Goal: Information Seeking & Learning: Learn about a topic

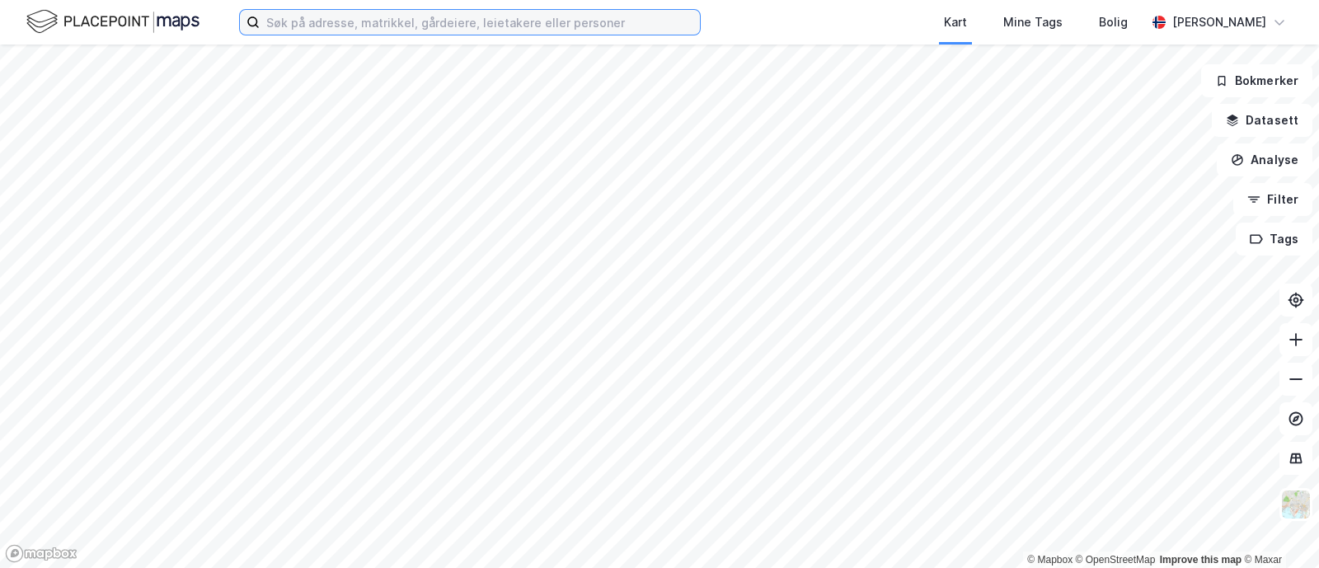
click at [395, 26] on input at bounding box center [480, 22] width 440 height 25
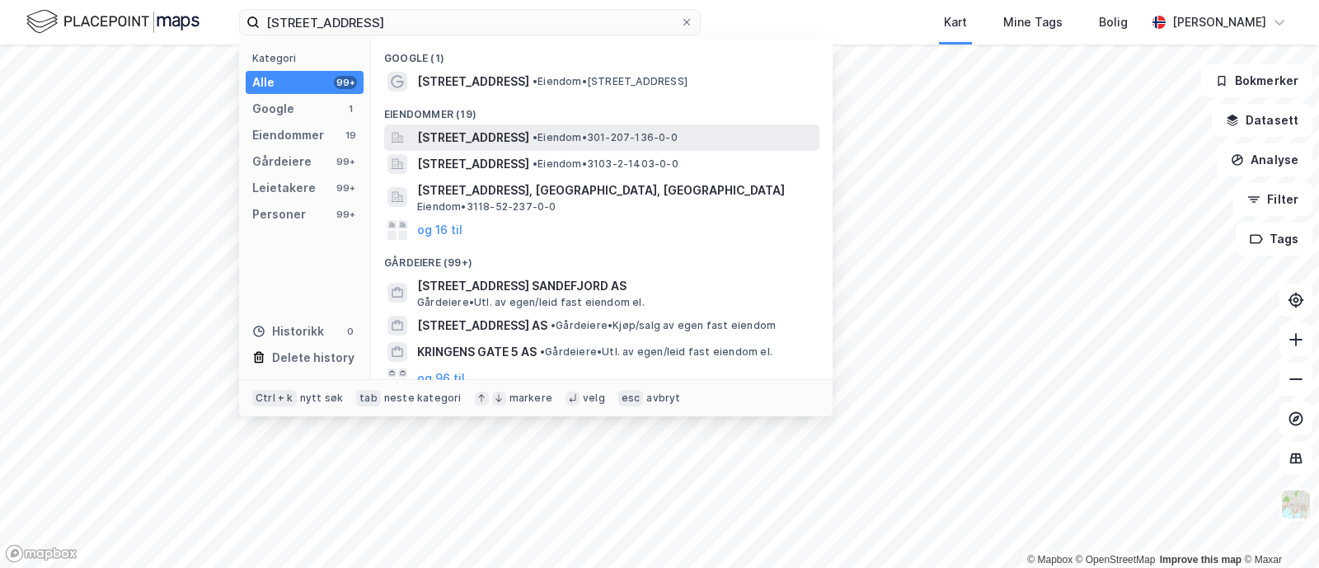
click at [485, 143] on span "[STREET_ADDRESS]" at bounding box center [473, 138] width 112 height 20
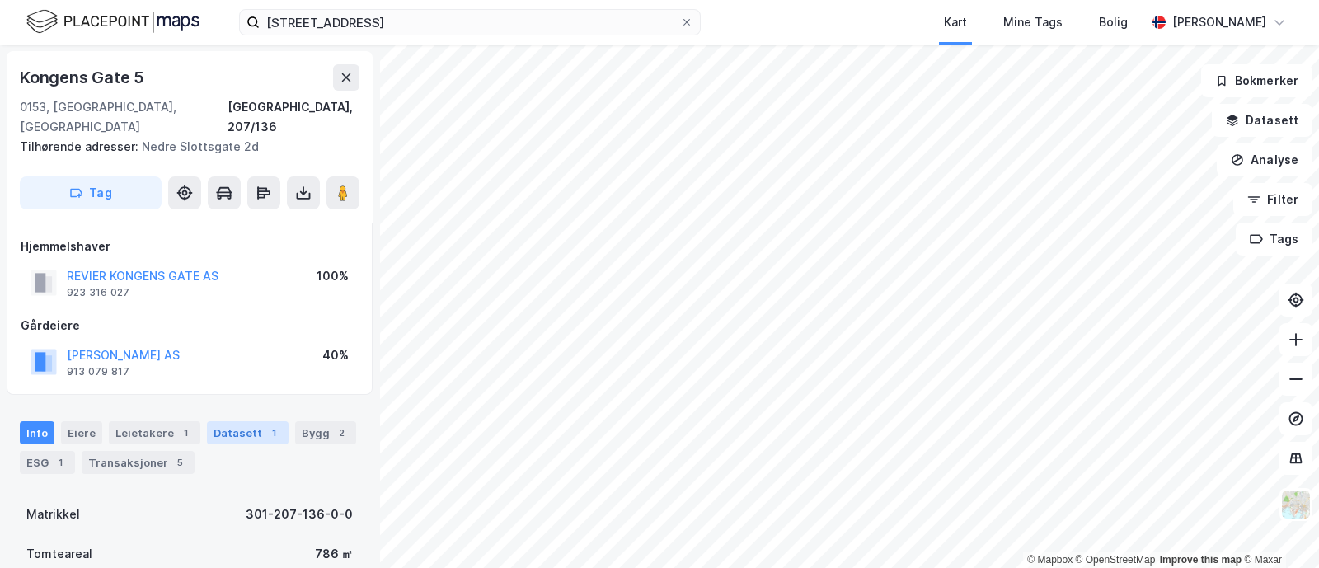
click at [265, 425] on div "1" at bounding box center [273, 433] width 16 height 16
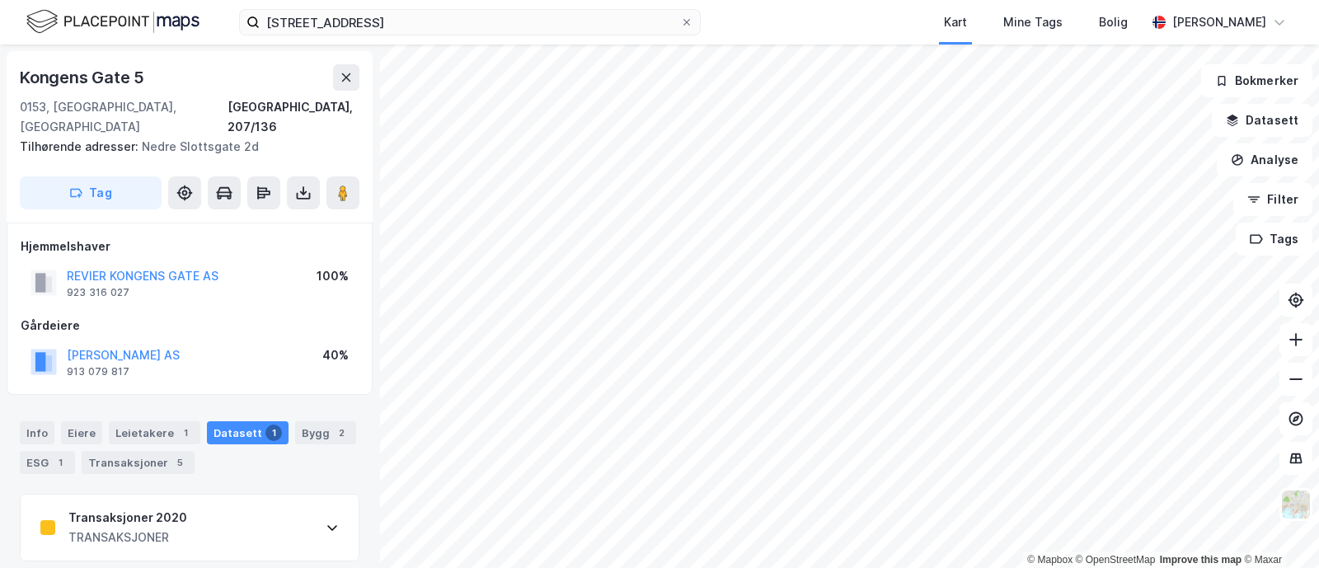
click at [265, 515] on div "Transaksjoner 2020 TRANSAKSJONER" at bounding box center [190, 528] width 338 height 66
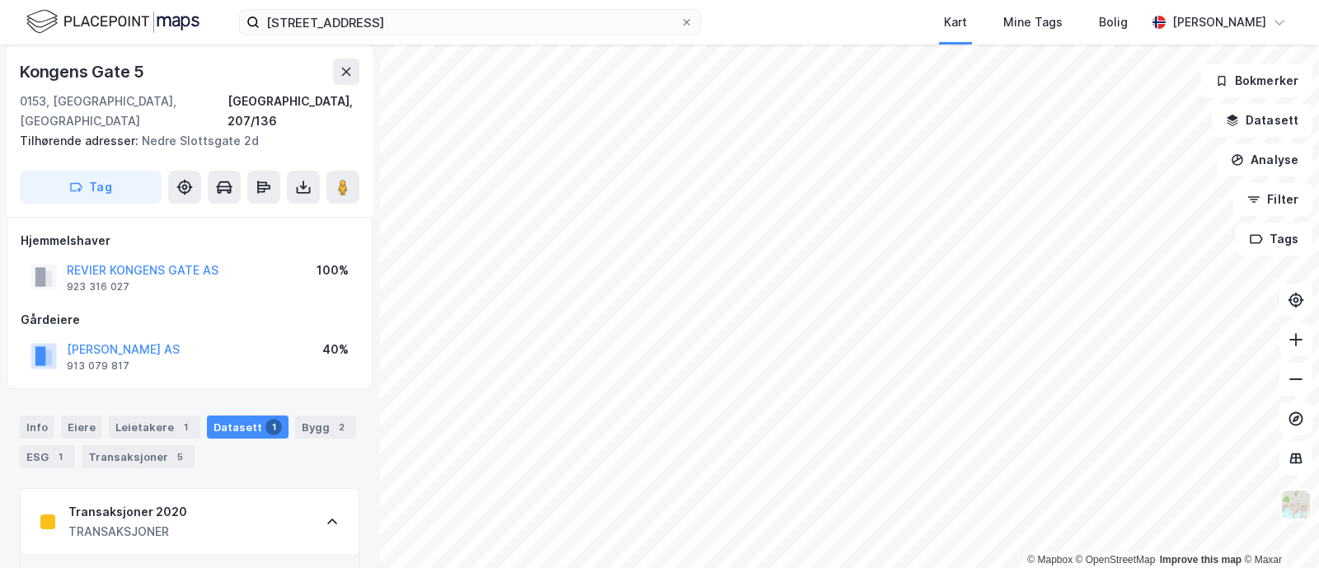
scroll to position [5, 0]
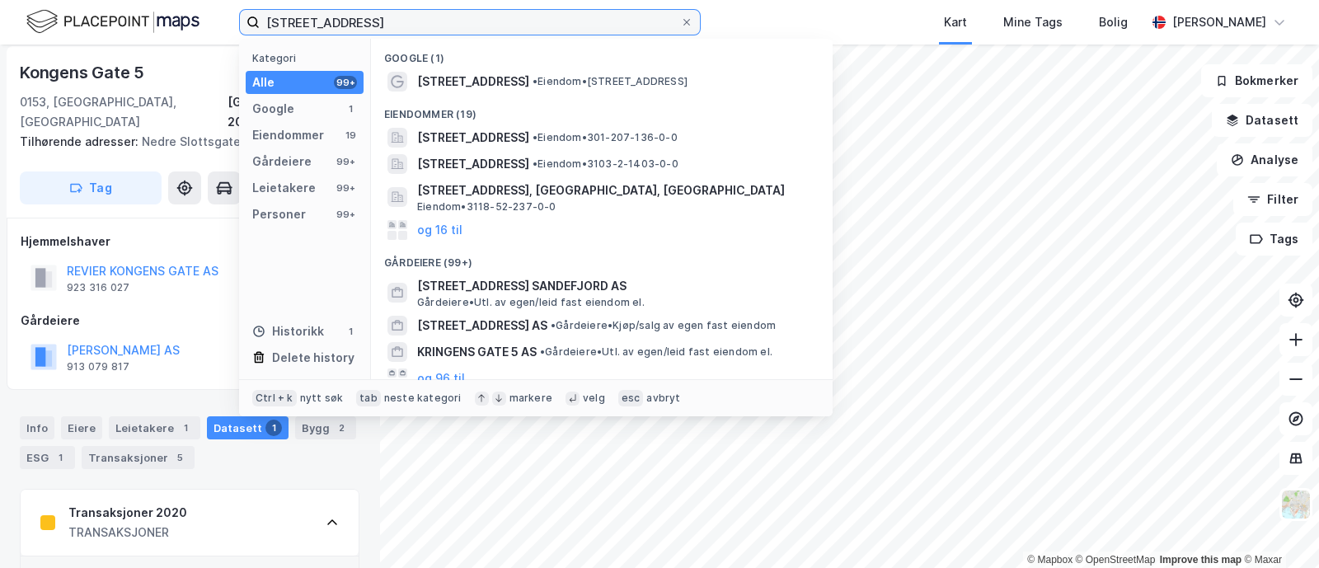
click at [353, 23] on input "[STREET_ADDRESS]" at bounding box center [470, 22] width 421 height 25
drag, startPoint x: 374, startPoint y: 23, endPoint x: 16, endPoint y: 35, distance: 358.9
click at [16, 35] on div "[STREET_ADDRESS] Kategori Alle 99+ Google 1 Eiendommer 19 Gårdeiere 99+ Leietak…" at bounding box center [659, 22] width 1319 height 45
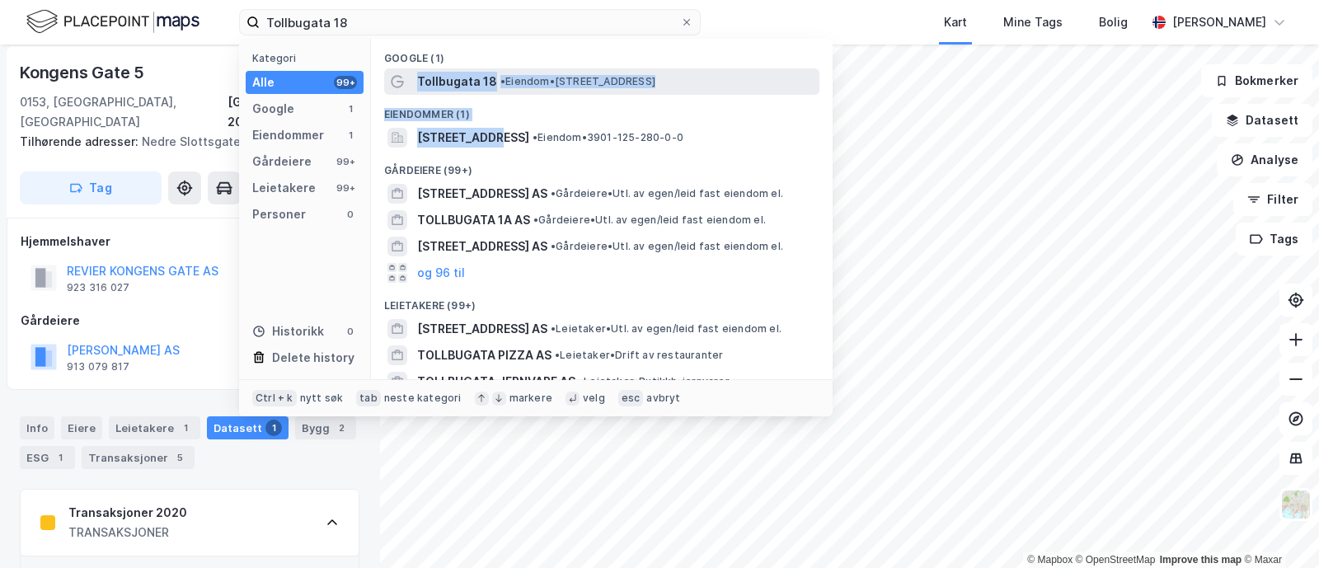
drag, startPoint x: 483, startPoint y: 145, endPoint x: 477, endPoint y: 71, distance: 74.5
click at [477, 71] on div "Google (1) Tollbugata 18 • Eiendom • [STREET_ADDRESS] Eiendommer (1) [STREET_AD…" at bounding box center [602, 209] width 462 height 341
click at [500, 84] on span "•" at bounding box center [502, 81] width 5 height 12
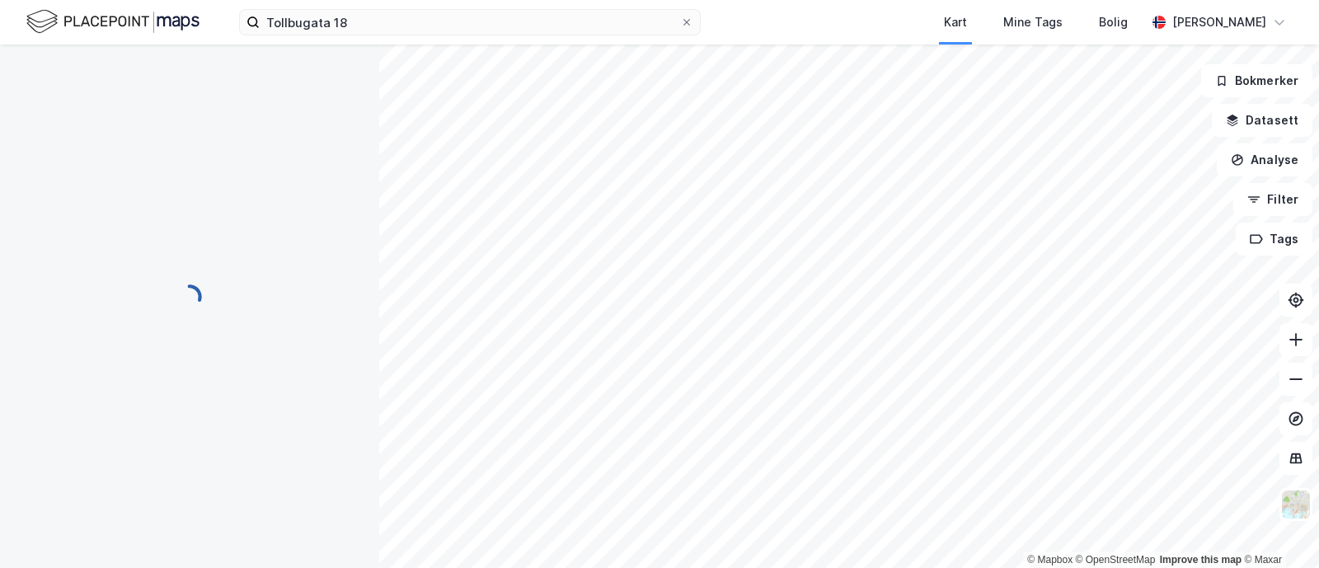
scroll to position [5, 0]
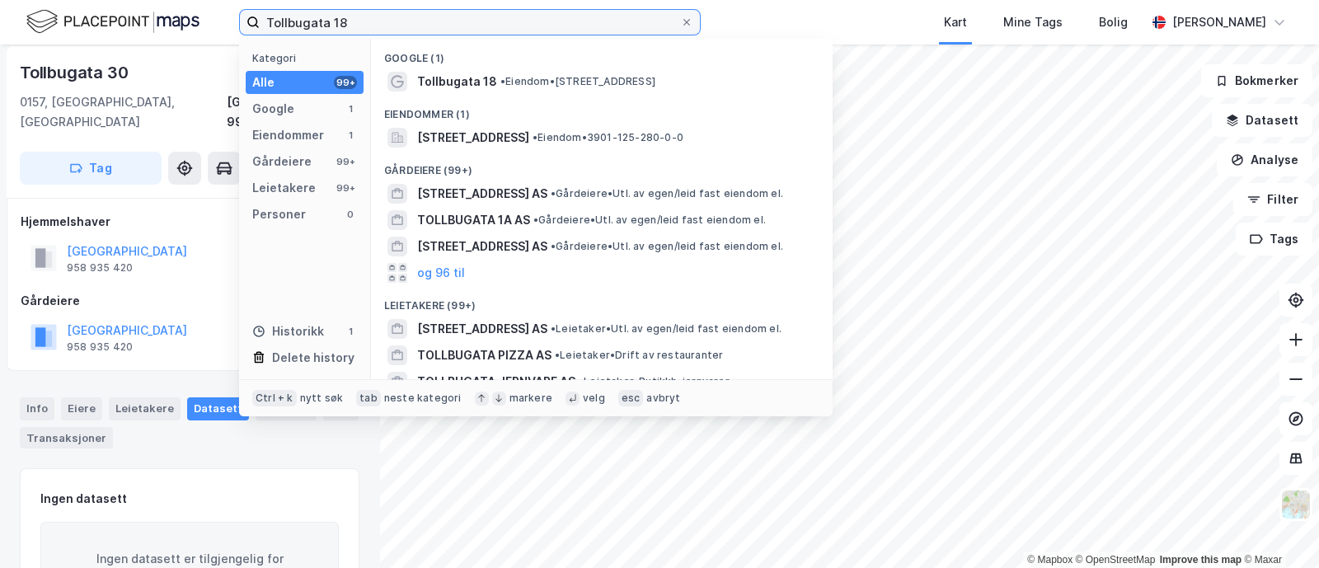
click at [356, 30] on input "Tollbugata 18" at bounding box center [470, 22] width 421 height 25
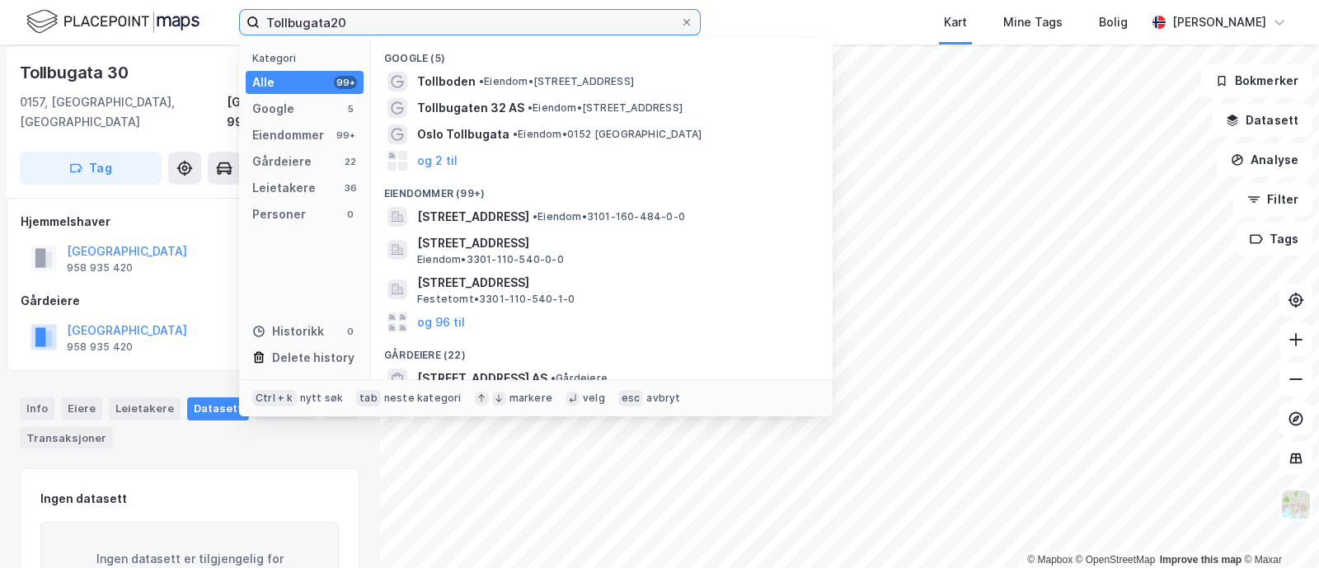
click at [333, 23] on input "Tollbugata20" at bounding box center [470, 22] width 421 height 25
click at [331, 21] on input "Tollbugata20" at bounding box center [470, 22] width 421 height 25
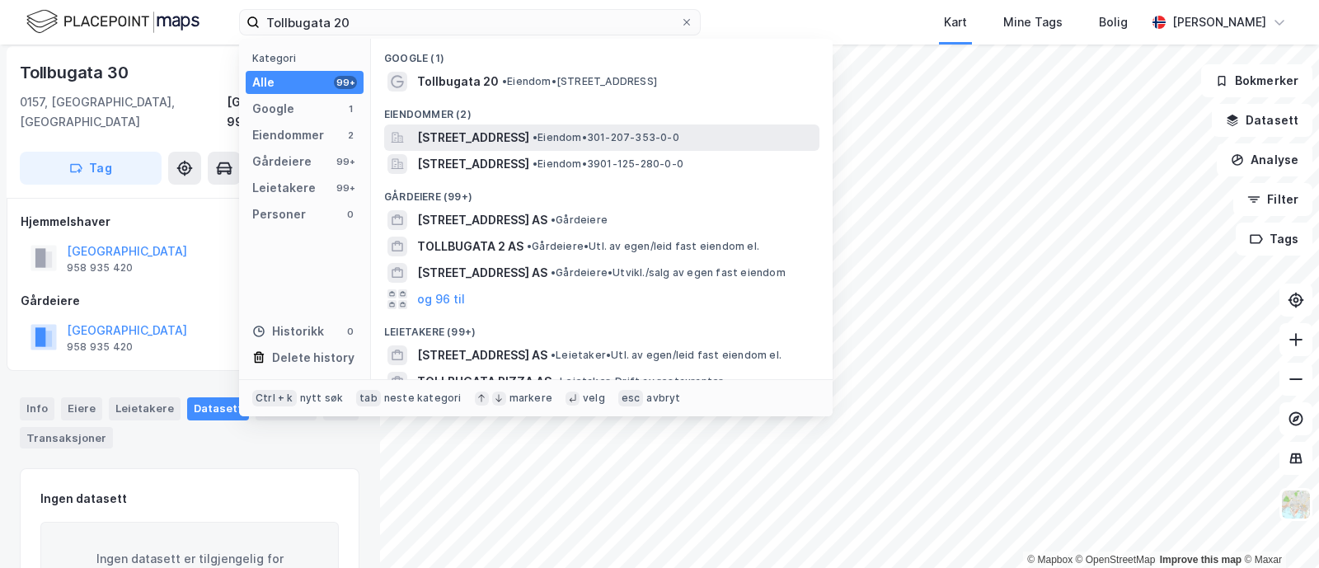
click at [490, 133] on span "[STREET_ADDRESS]" at bounding box center [473, 138] width 112 height 20
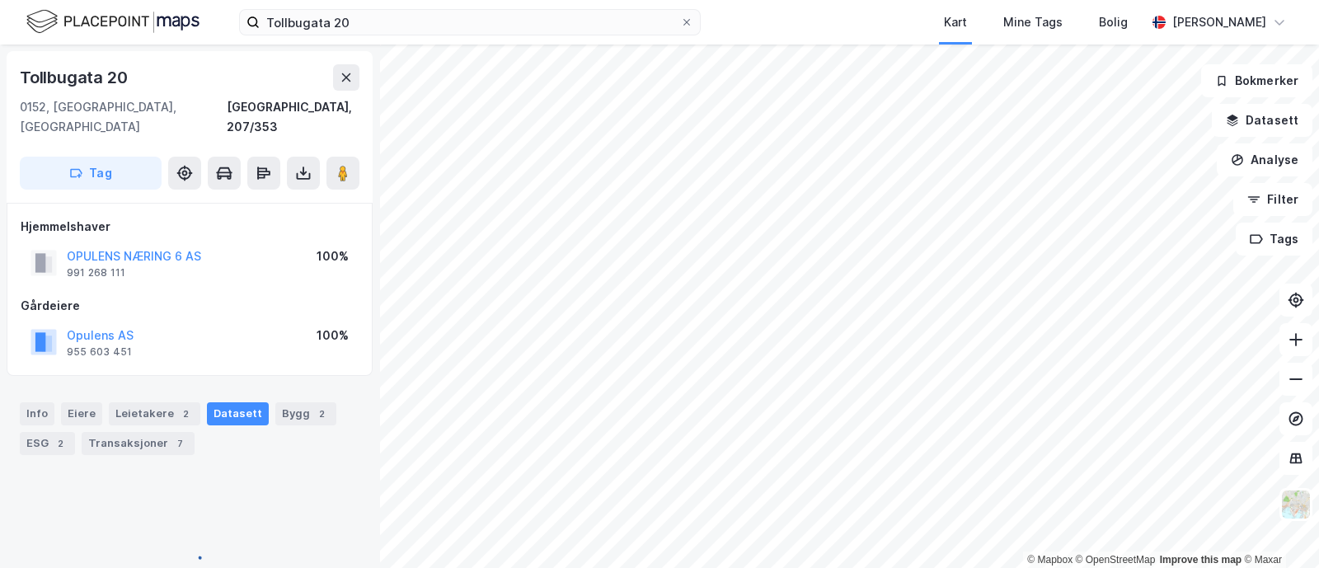
scroll to position [5, 0]
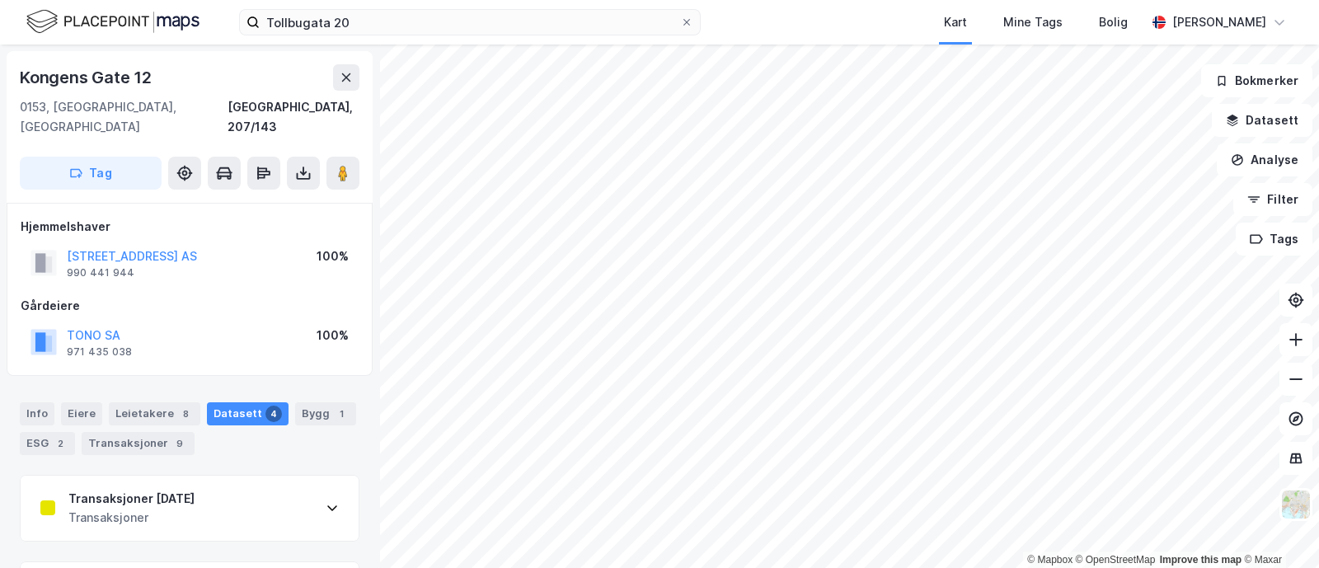
scroll to position [5, 0]
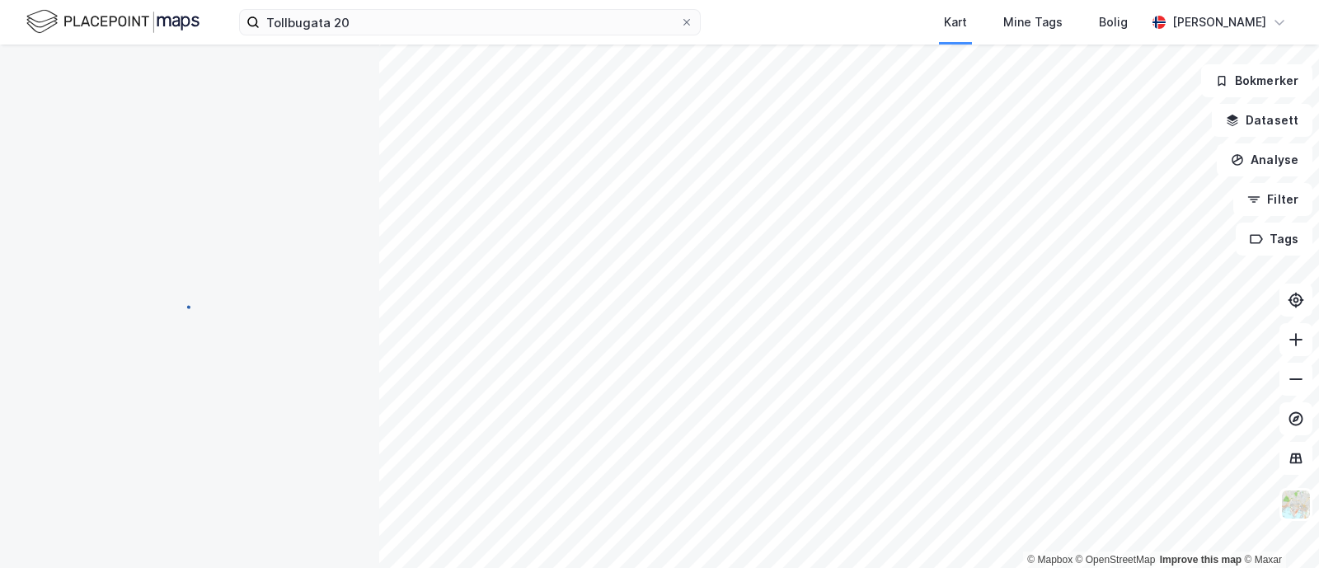
scroll to position [5, 0]
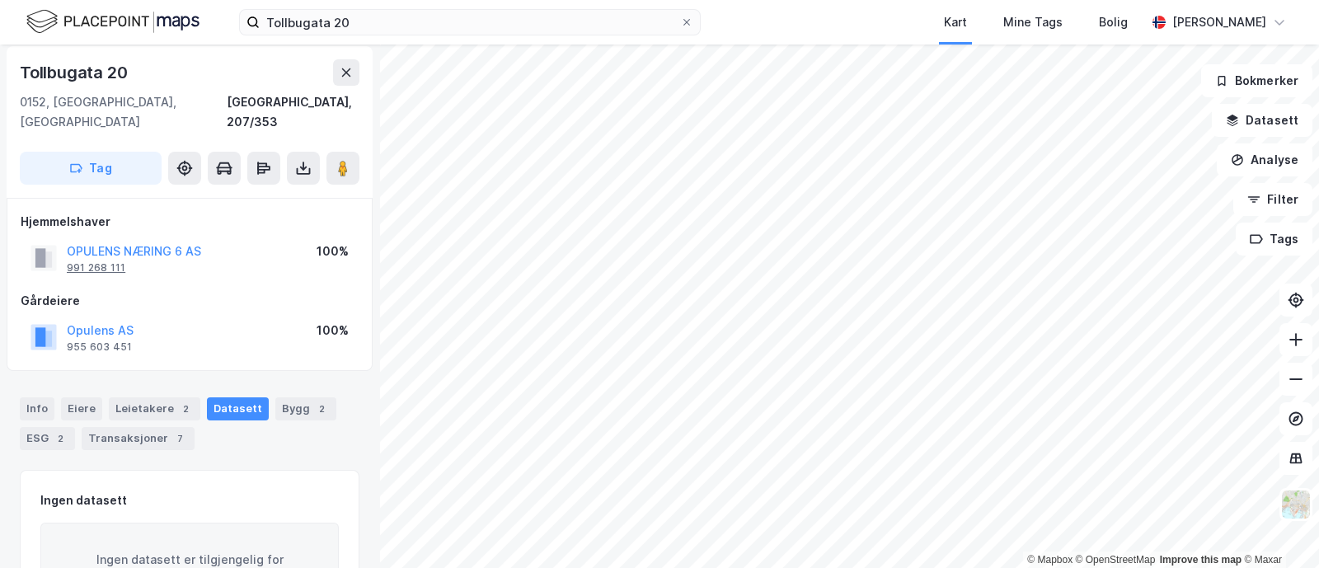
click at [92, 261] on div "991 268 111" at bounding box center [96, 267] width 59 height 13
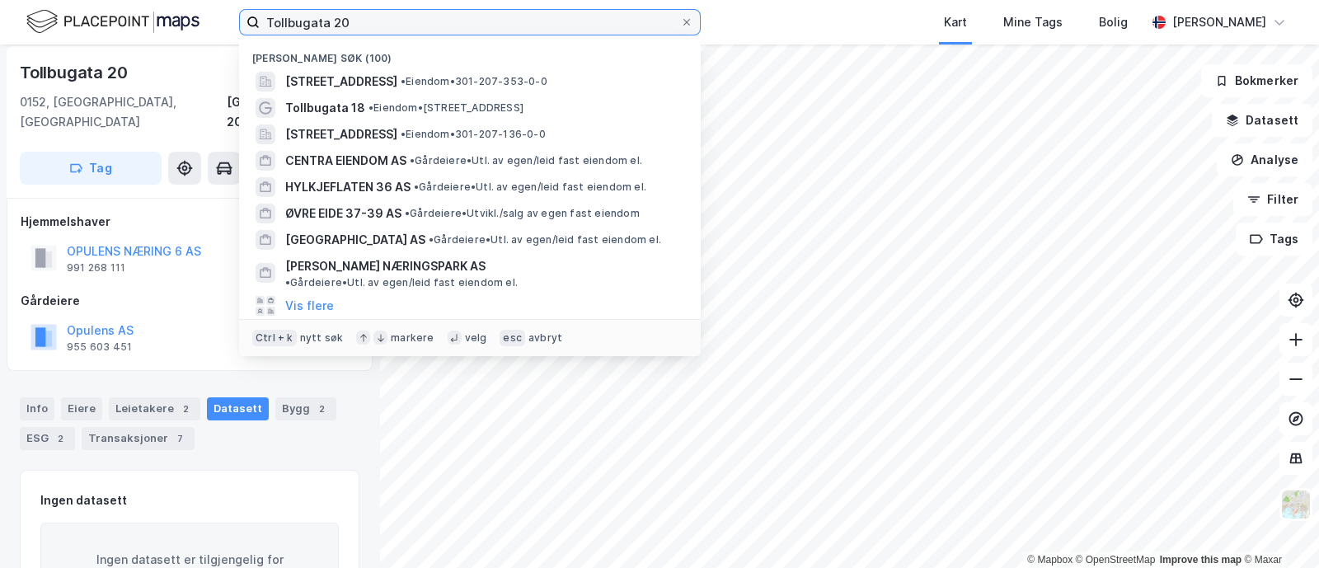
drag, startPoint x: 392, startPoint y: 33, endPoint x: 0, endPoint y: 45, distance: 391.8
click at [0, 45] on div "Tollbugata 20 Nylige søk (100) [STREET_ADDRESS] • Eiendom • 301-207-353-0-0 Tol…" at bounding box center [659, 284] width 1319 height 568
paste input "991 268 111"
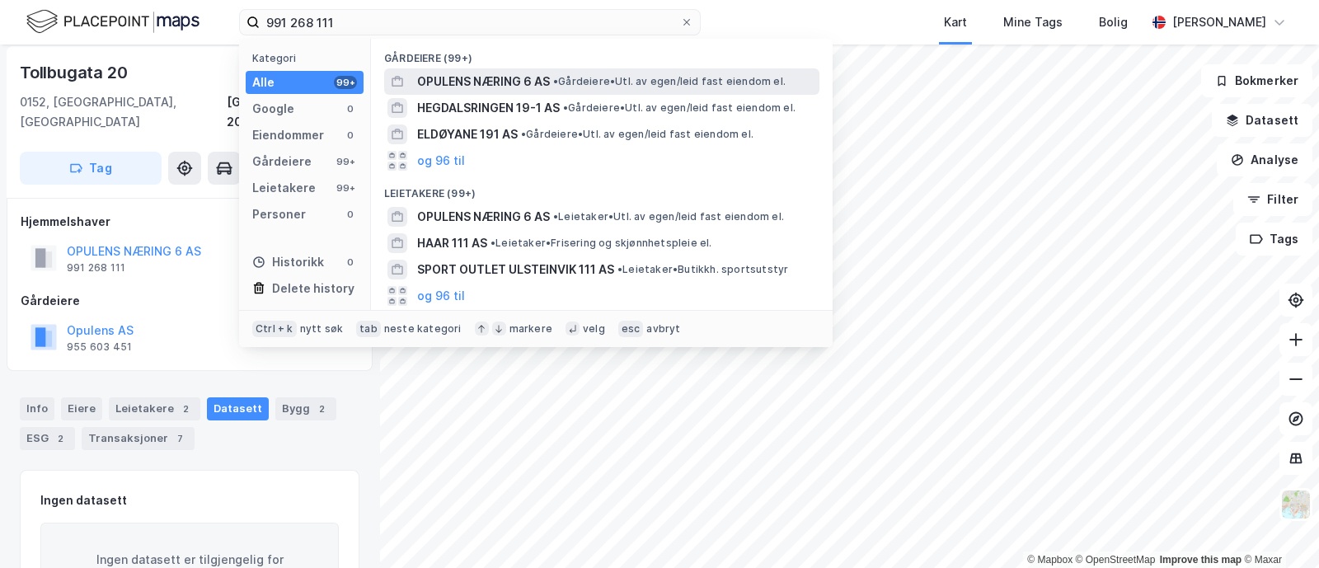
click at [443, 76] on span "OPULENS NÆRING 6 AS" at bounding box center [483, 82] width 133 height 20
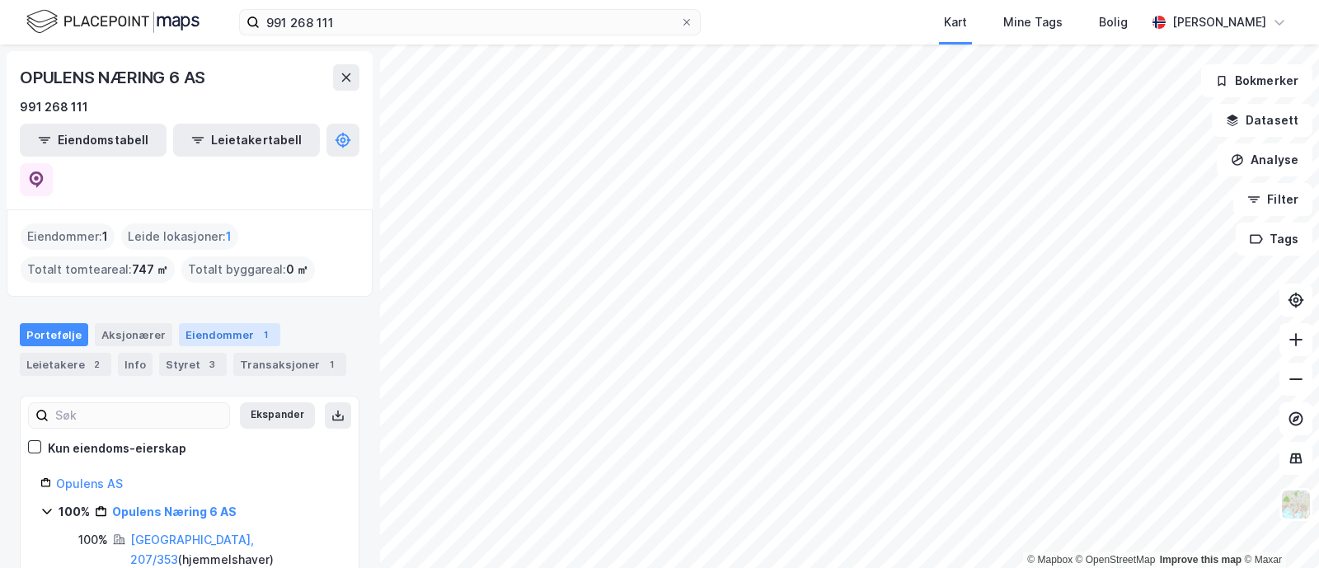
click at [240, 323] on div "Eiendommer 1" at bounding box center [229, 334] width 101 height 23
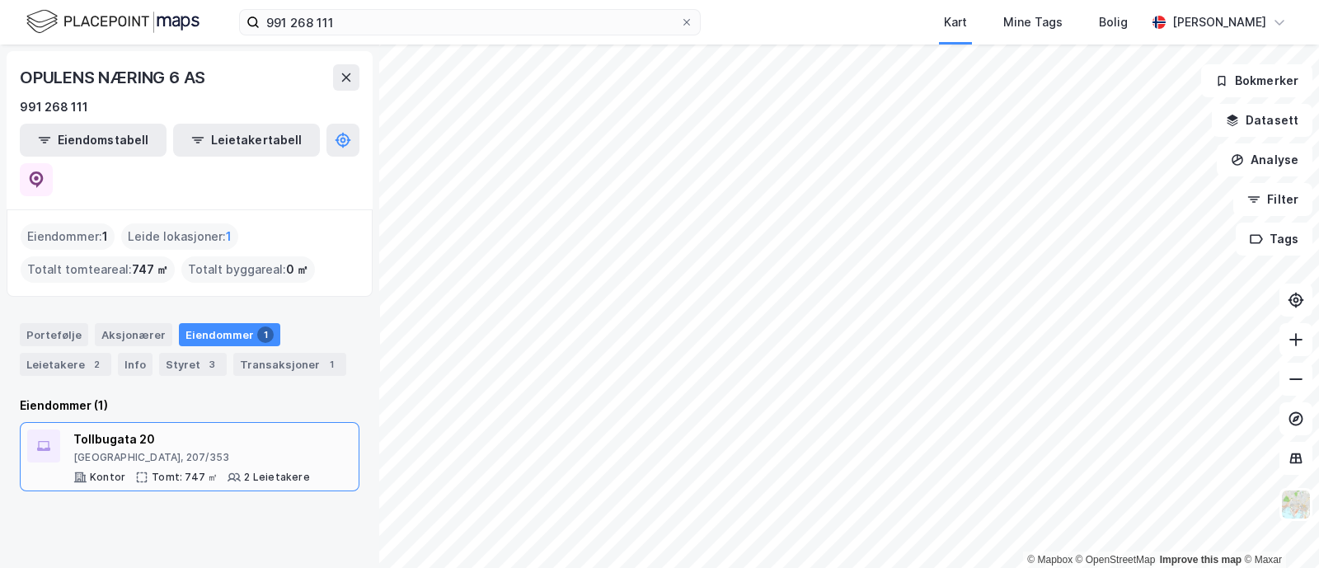
click at [270, 430] on div "Tollbugata 20" at bounding box center [191, 440] width 237 height 20
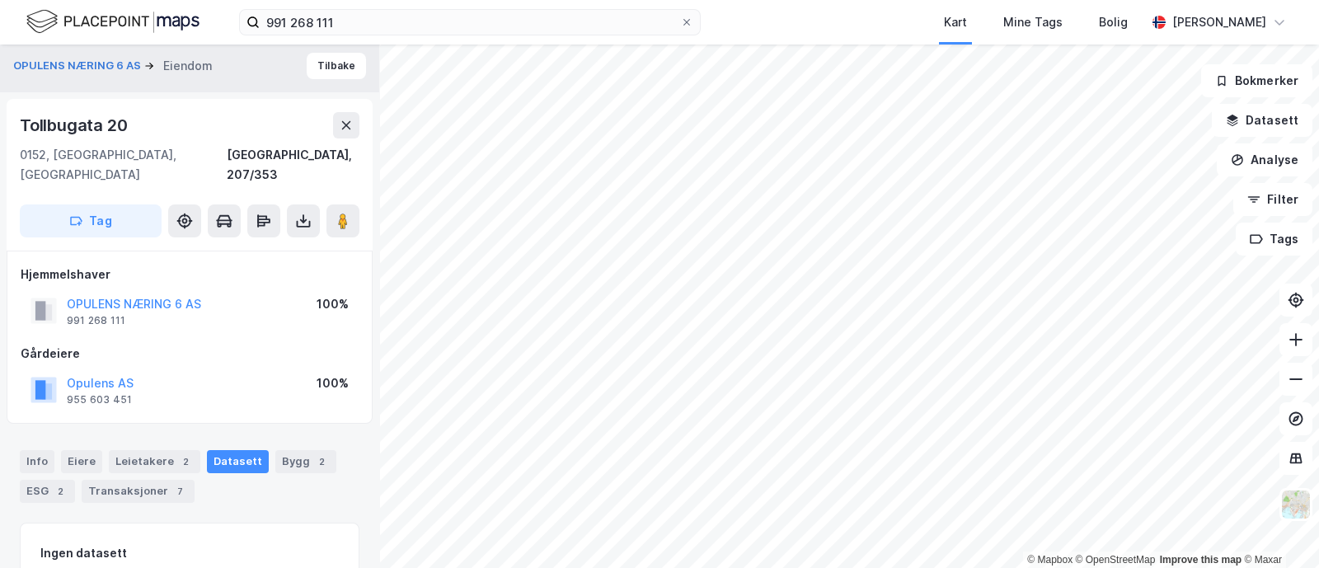
scroll to position [126, 0]
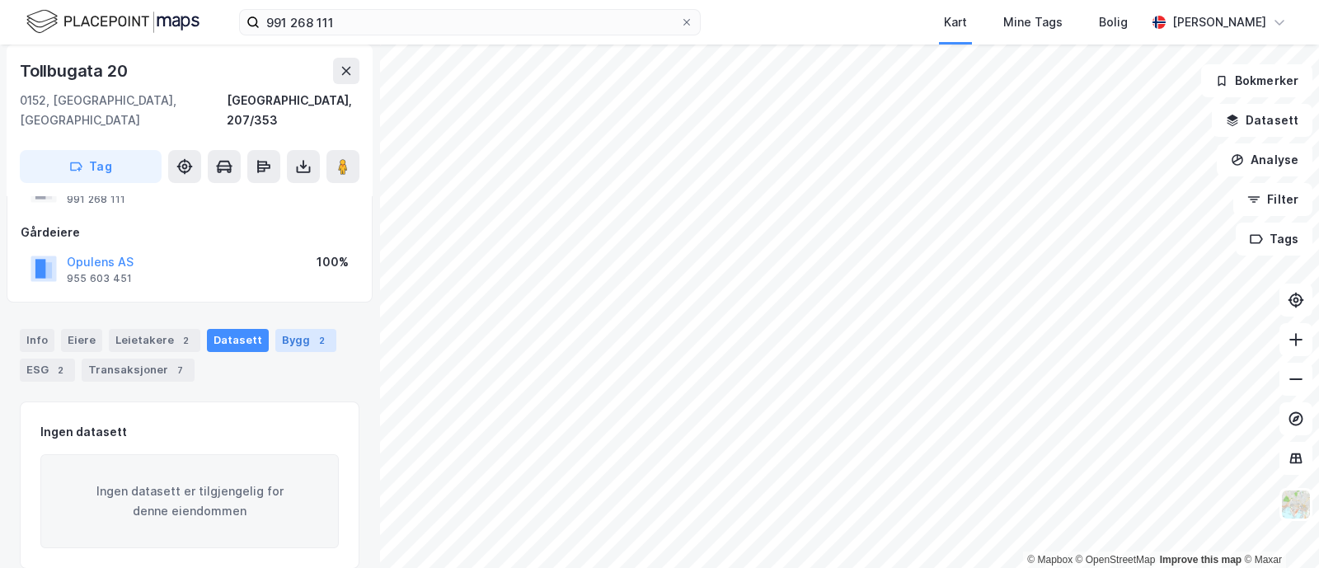
click at [276, 329] on div "Bygg 2" at bounding box center [305, 340] width 61 height 23
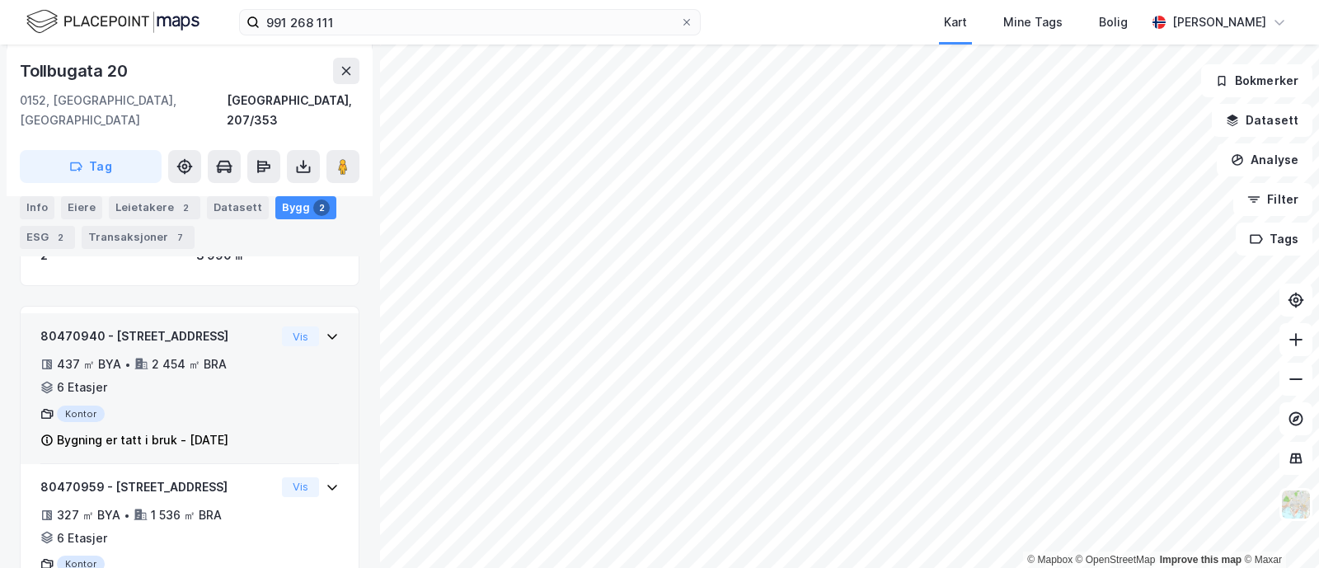
scroll to position [367, 0]
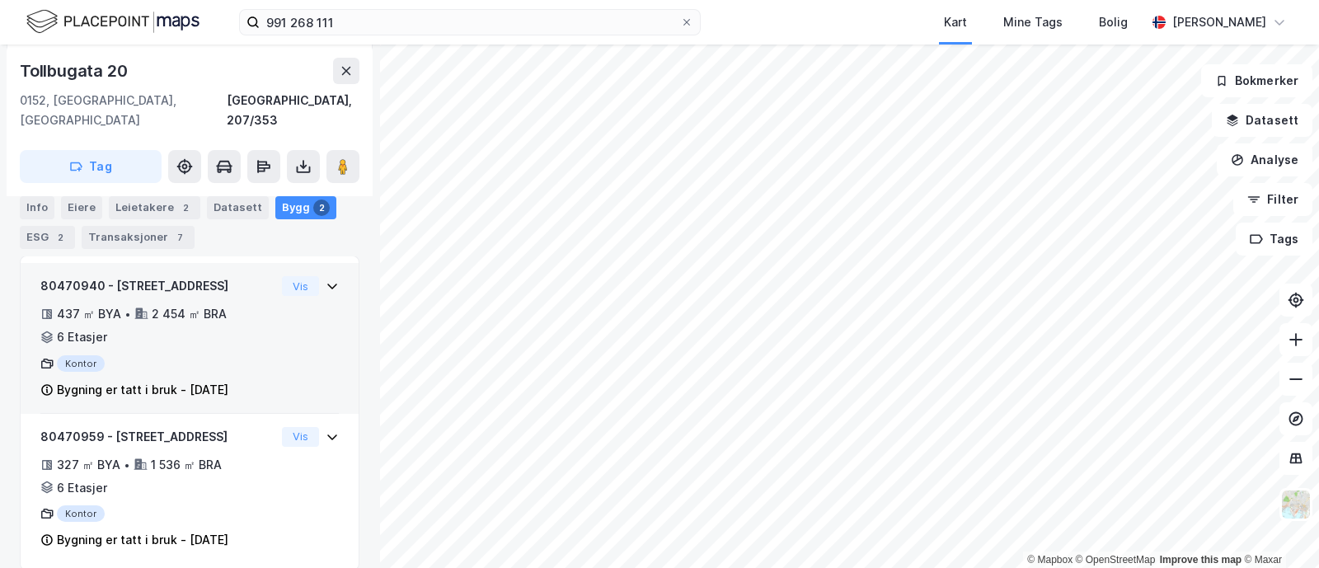
click at [226, 324] on div "437 ㎡ BYA • 2 454 ㎡ BRA • 6 Etasjer" at bounding box center [157, 325] width 235 height 43
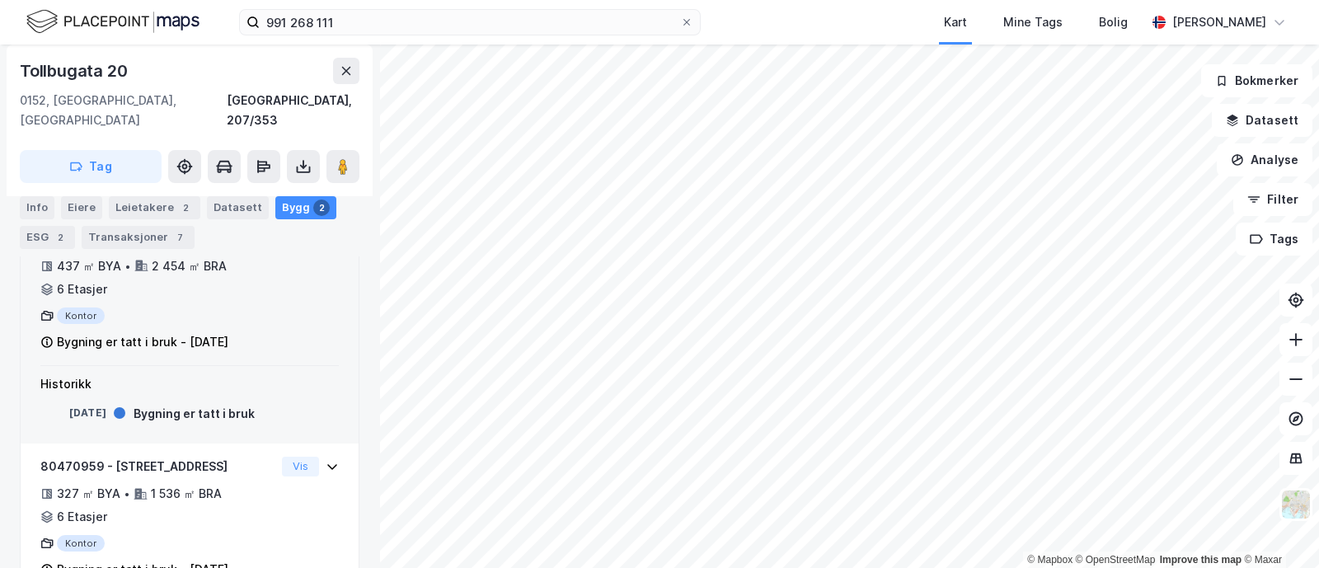
scroll to position [445, 0]
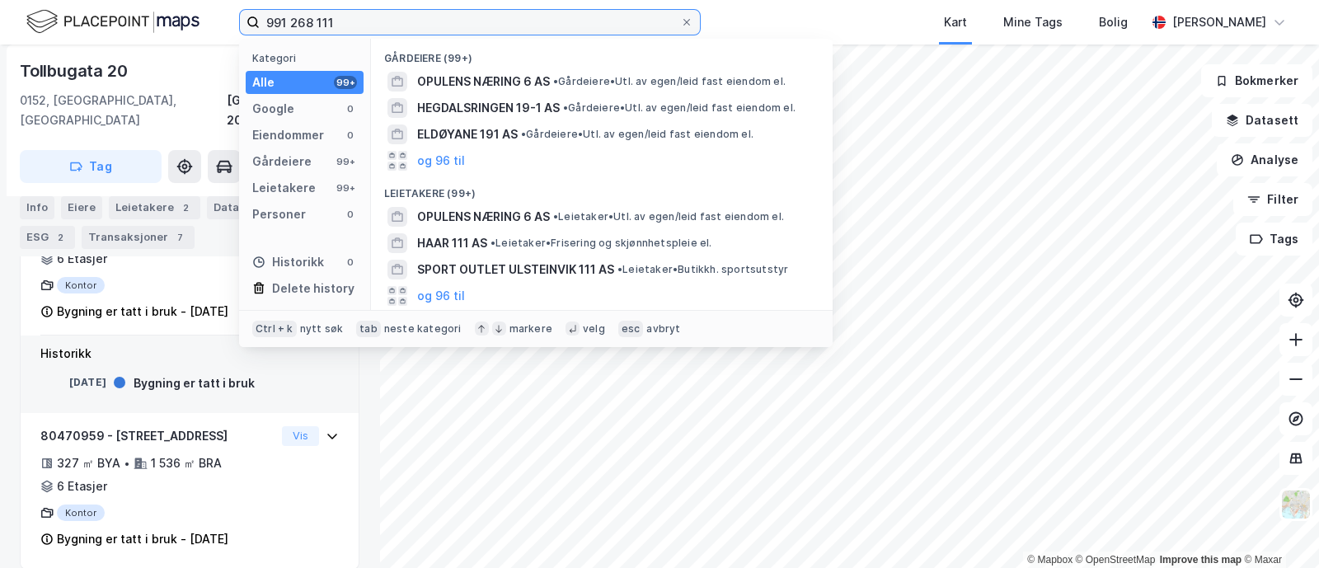
drag, startPoint x: 471, startPoint y: 18, endPoint x: 73, endPoint y: 68, distance: 400.6
click at [73, 68] on div "991 268 111 Kategori Alle 99+ Google 0 Eiendommer 0 Gårdeiere 99+ Leietakere 99…" at bounding box center [659, 284] width 1319 height 568
paste input "86 279 296"
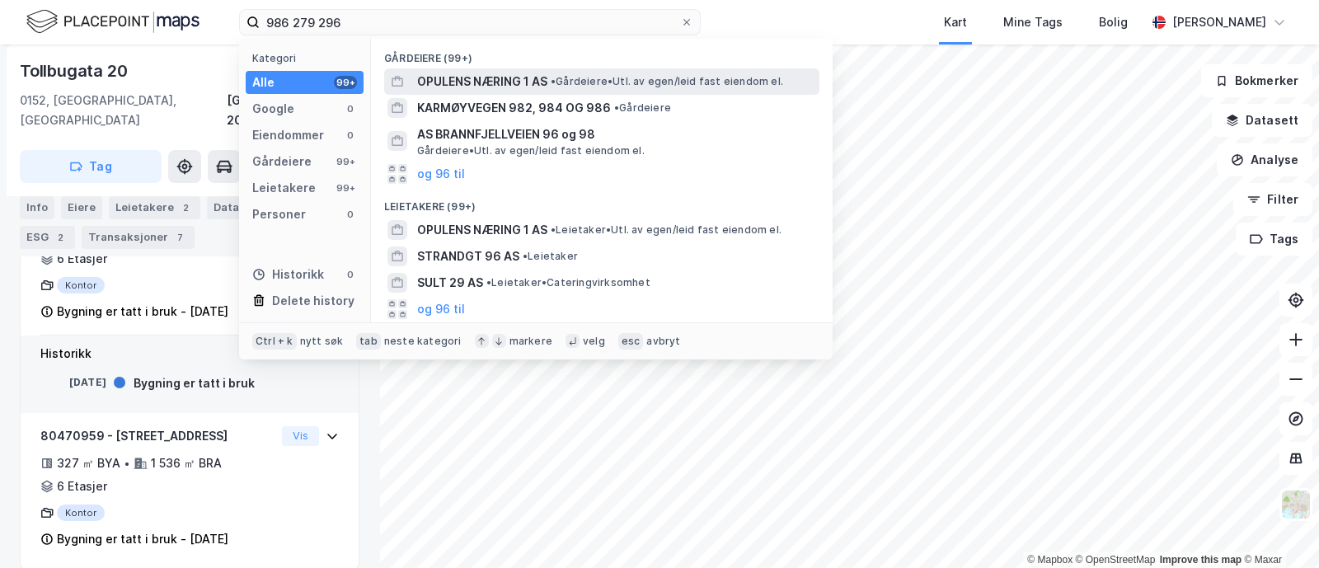
click at [442, 78] on span "OPULENS NÆRING 1 AS" at bounding box center [482, 82] width 130 height 20
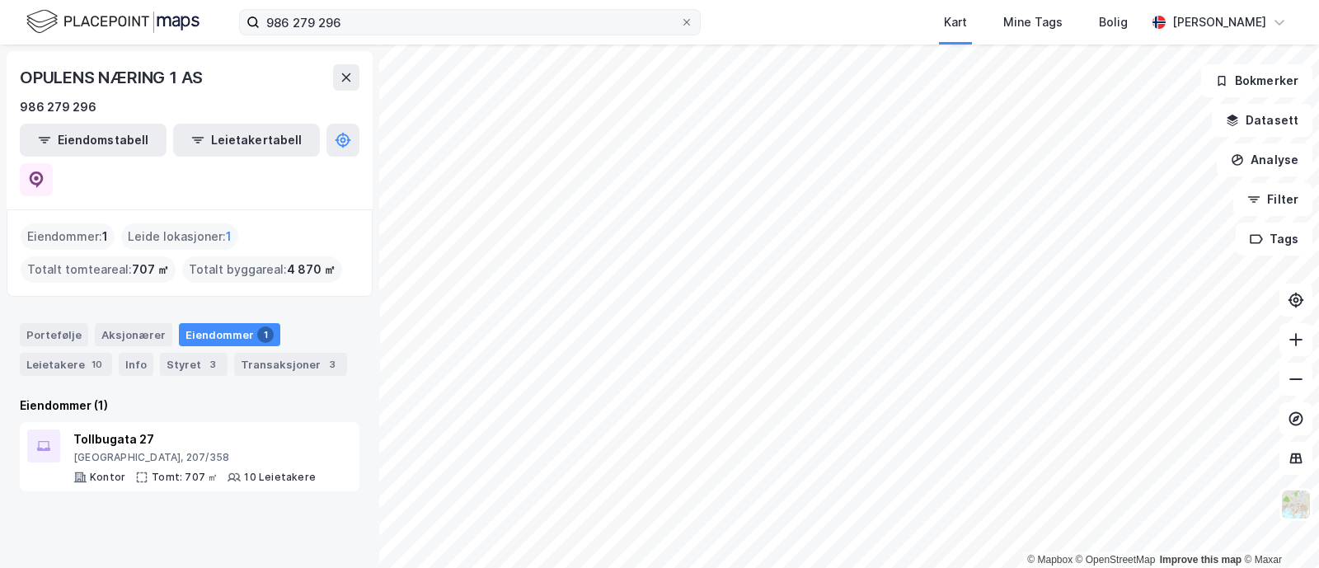
click at [366, 35] on label "986 279 296" at bounding box center [470, 22] width 462 height 26
click at [366, 35] on input "986 279 296" at bounding box center [470, 22] width 421 height 25
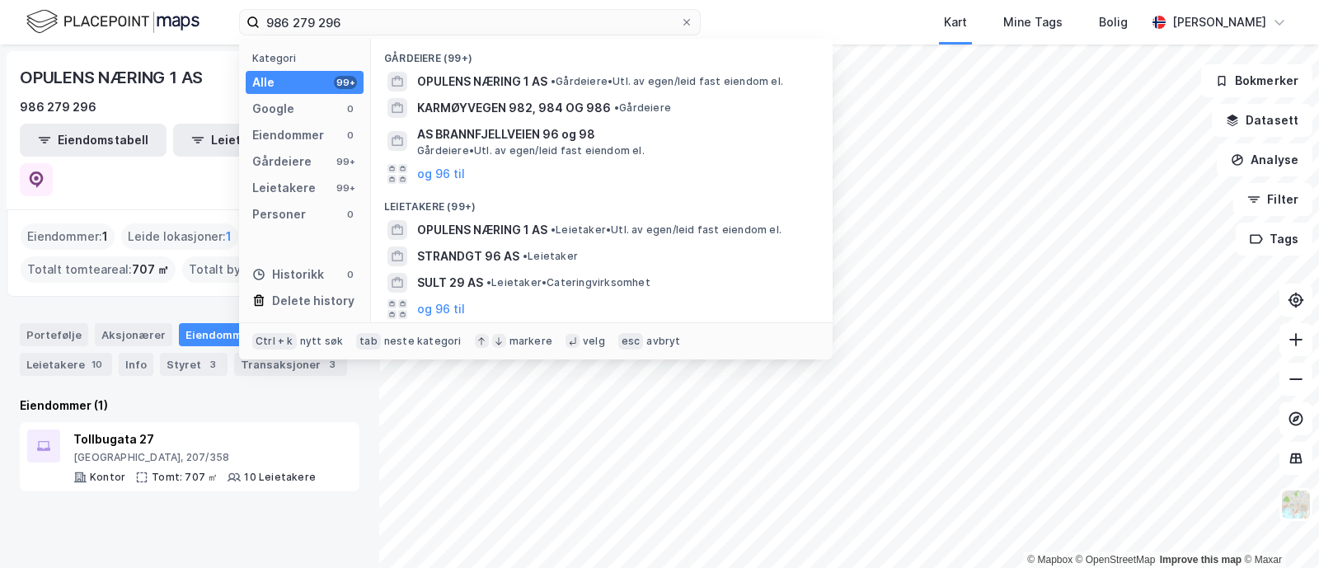
click at [103, 258] on div "OPULENS NÆRING 1 AS 986 279 296 Eiendomstabell Leietakertabell Eiendommer : 1 L…" at bounding box center [189, 307] width 379 height 524
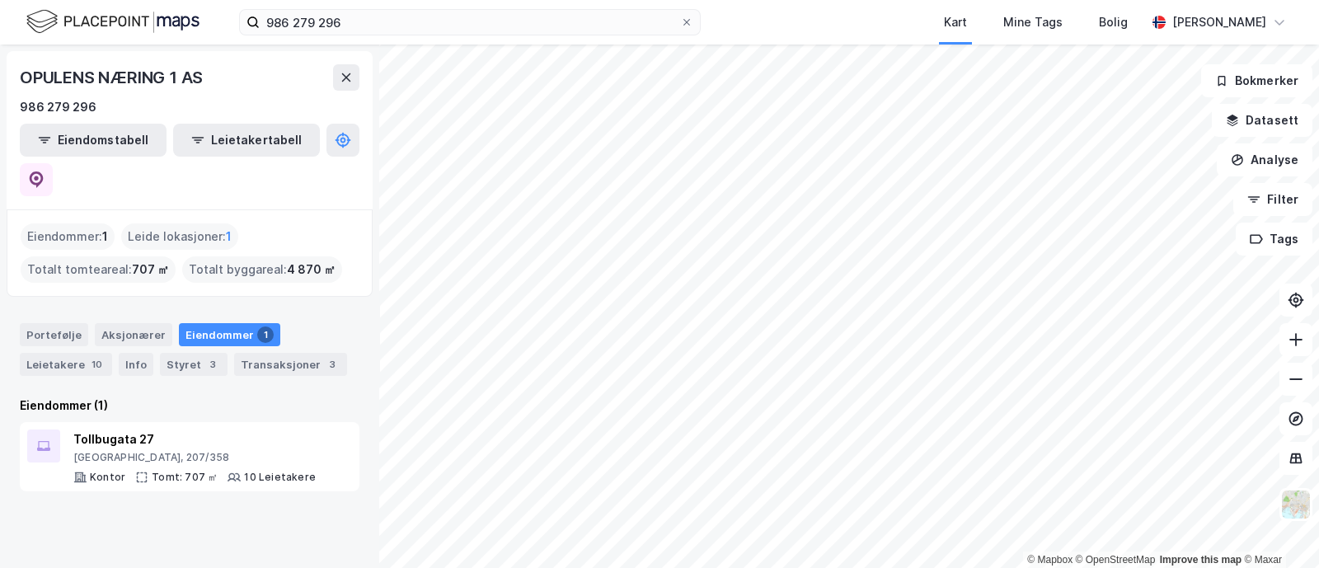
click at [82, 169] on div "OPULENS NÆRING 1 AS 986 279 296 Eiendomstabell Leietakertabell" at bounding box center [190, 130] width 366 height 158
click at [68, 137] on button "Eiendomstabell" at bounding box center [93, 140] width 147 height 33
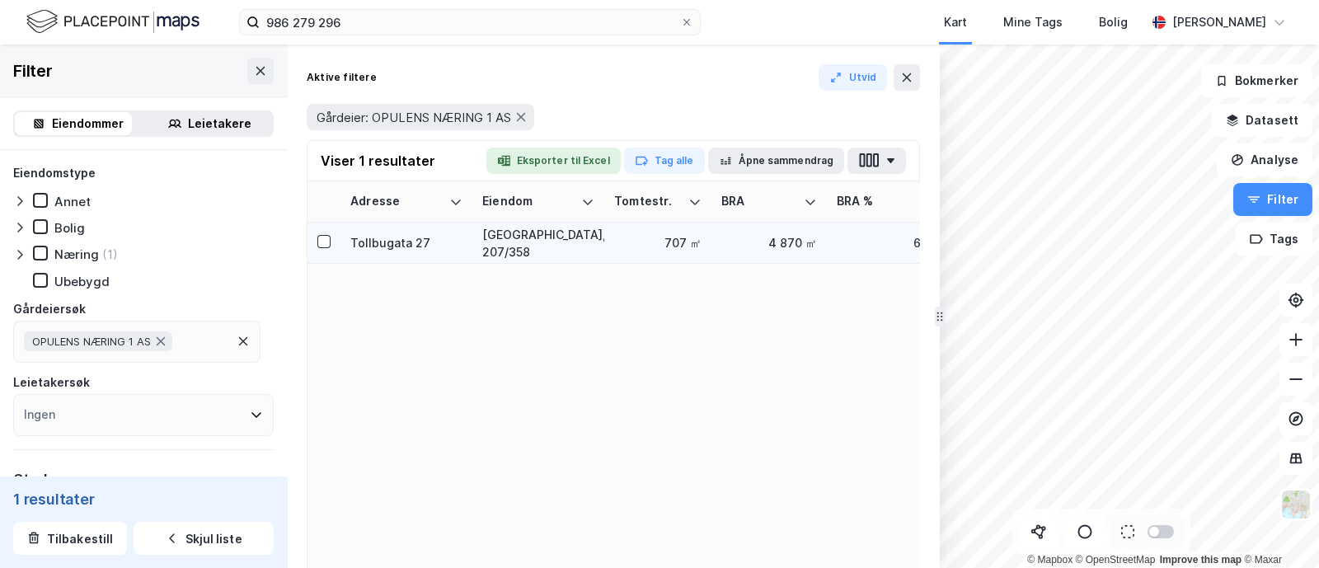
click at [407, 248] on div "Tollbugata 27" at bounding box center [406, 242] width 112 height 17
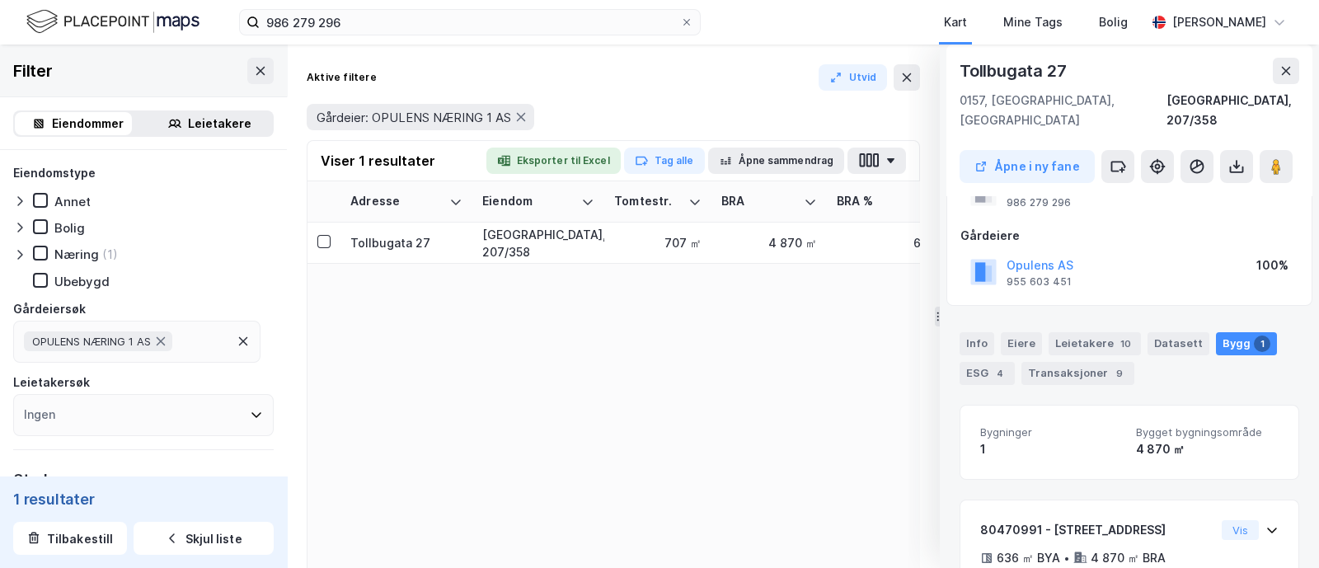
scroll to position [185, 0]
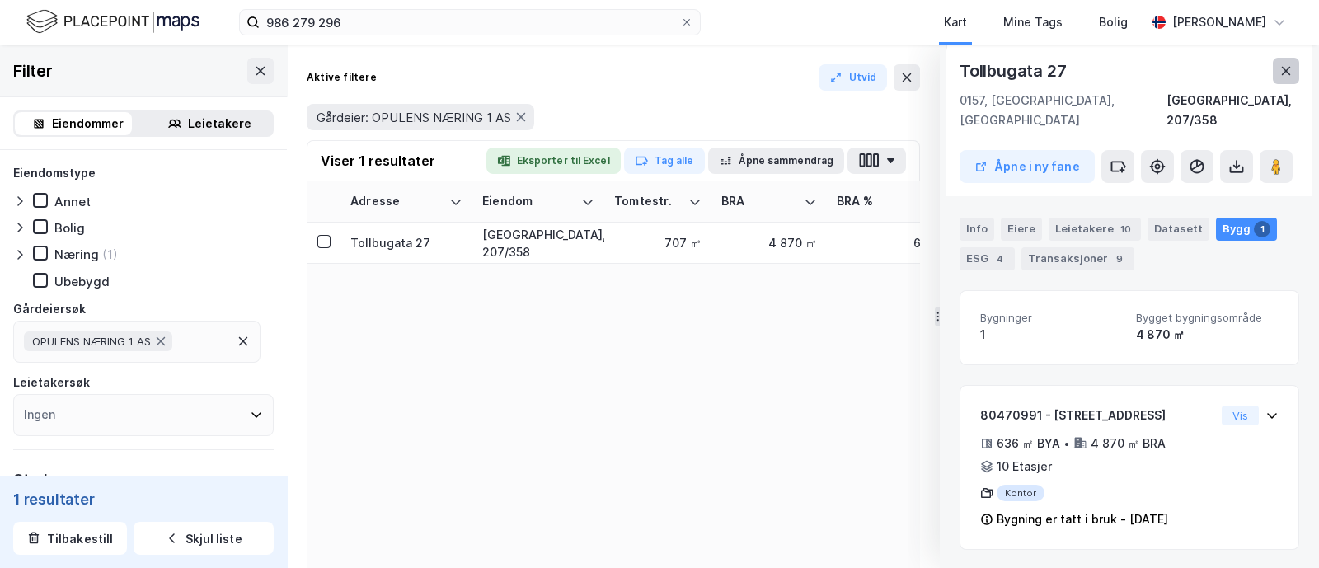
click at [1277, 64] on button at bounding box center [1286, 71] width 26 height 26
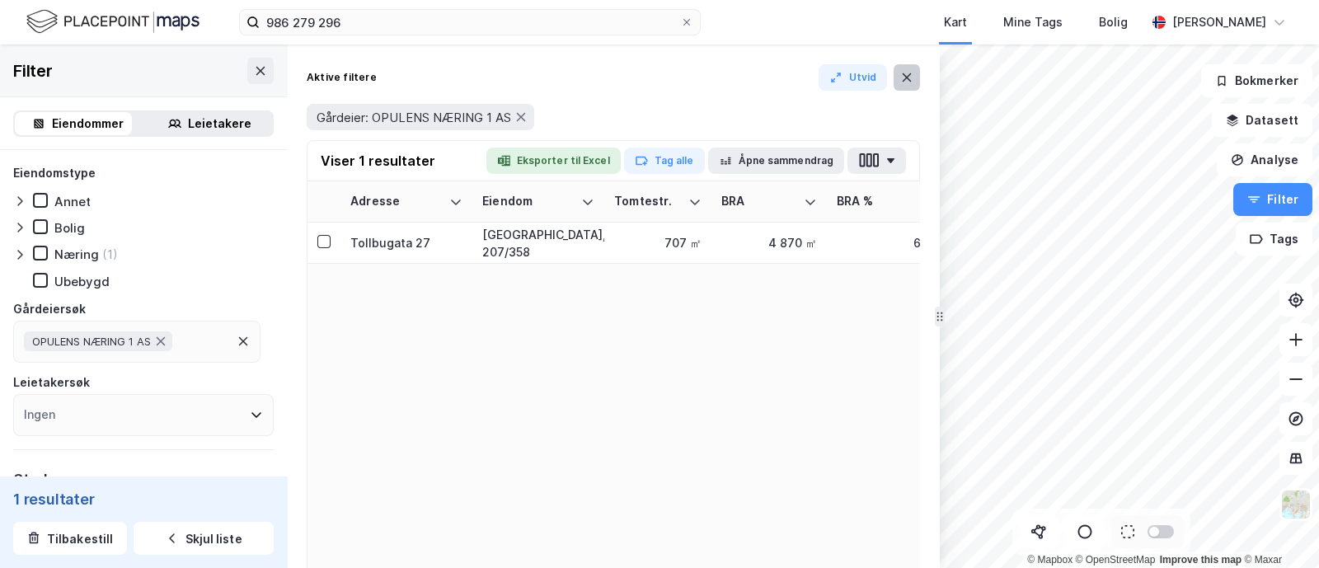
click at [905, 74] on icon at bounding box center [906, 77] width 13 height 13
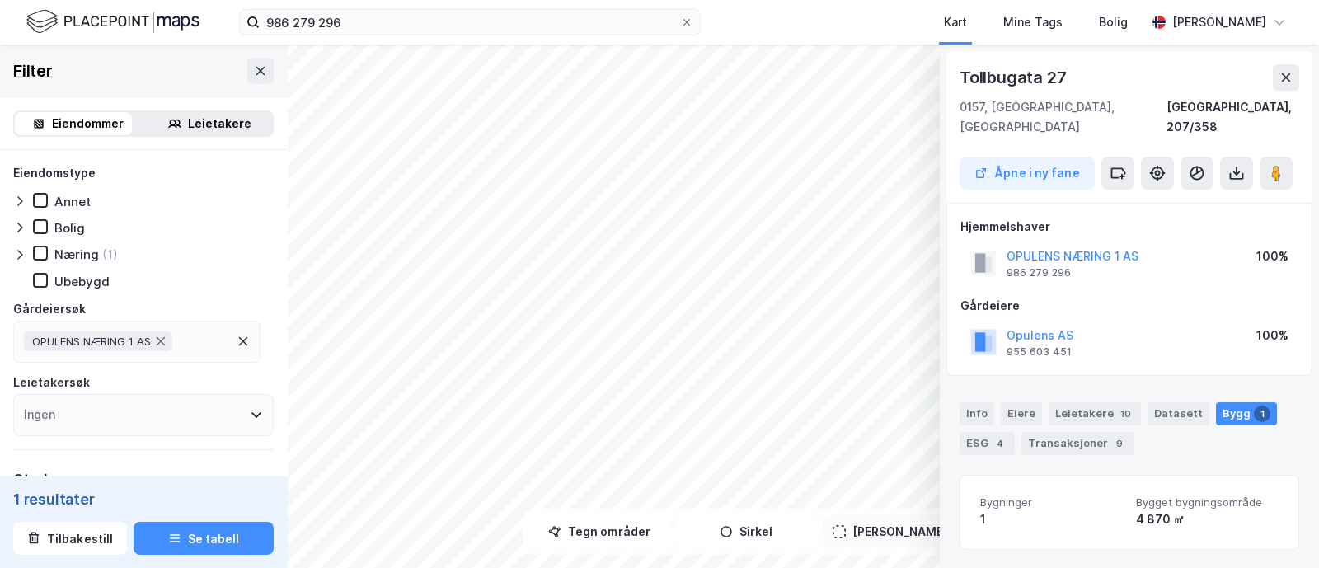
scroll to position [185, 0]
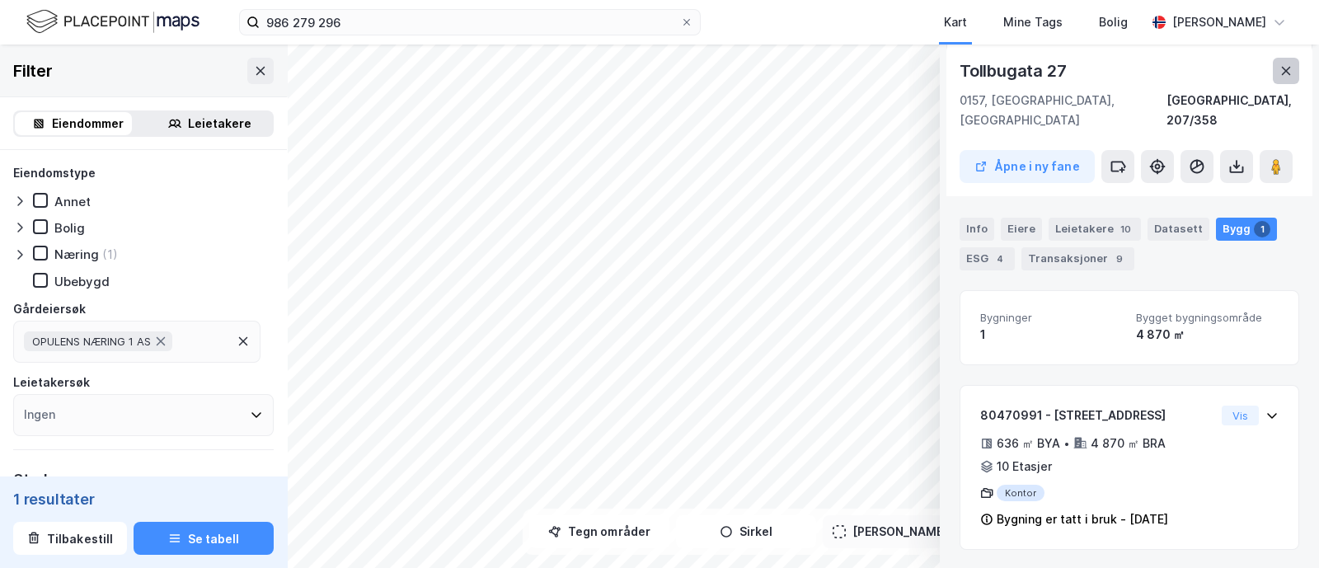
click at [1294, 73] on button at bounding box center [1286, 71] width 26 height 26
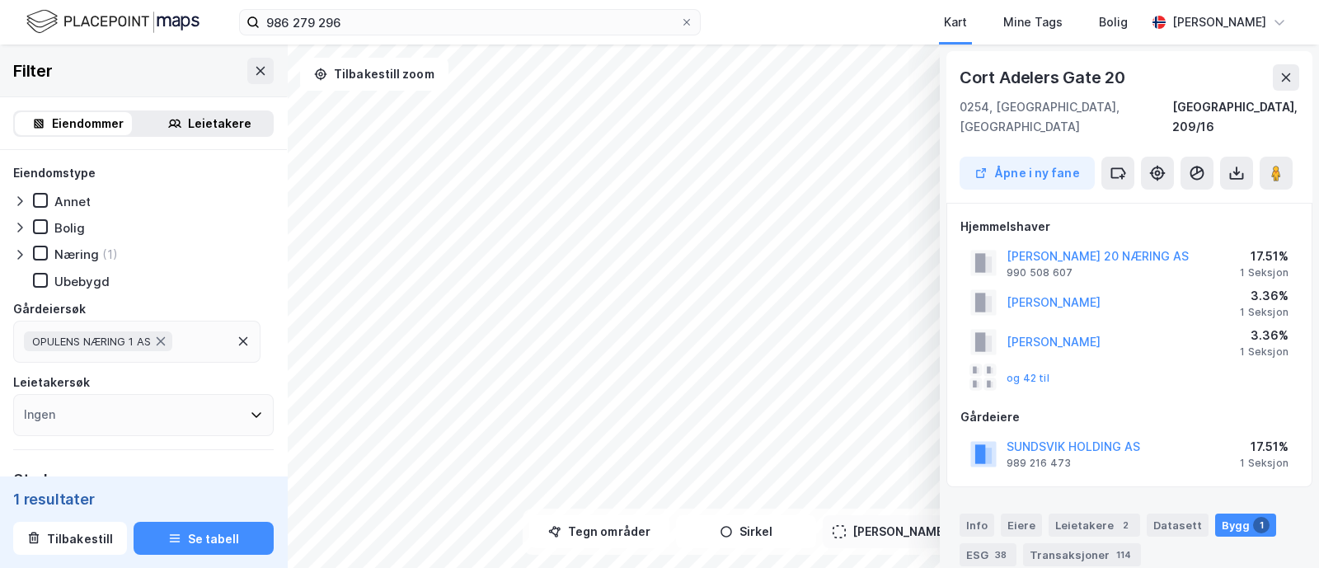
scroll to position [98, 0]
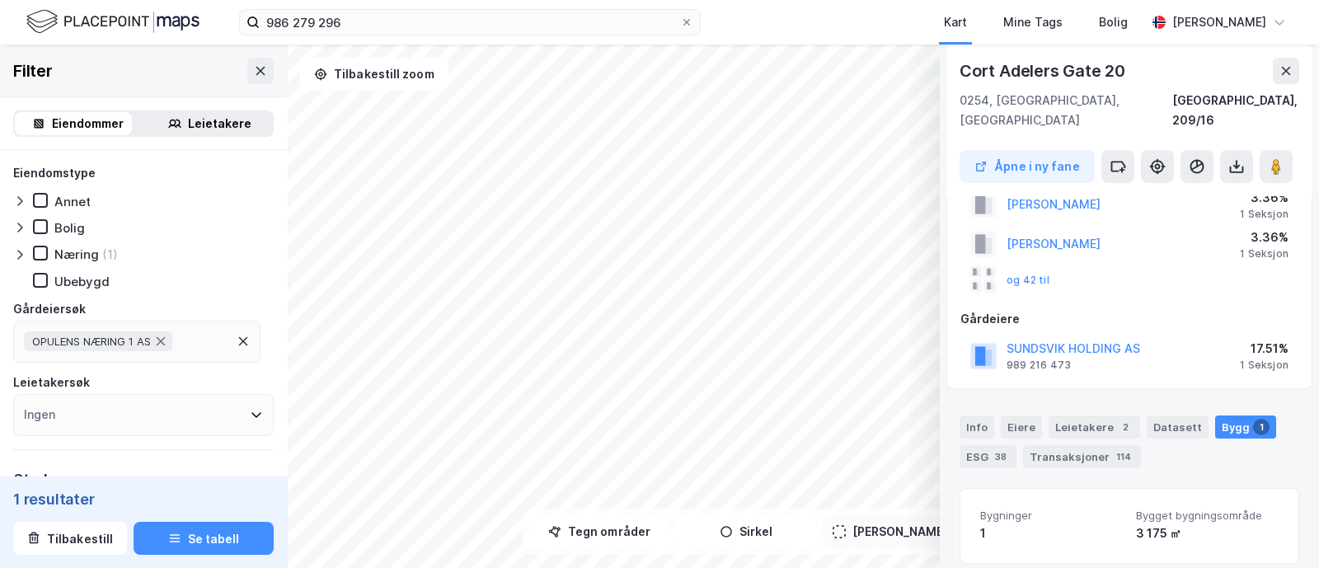
click at [1137, 263] on div "og 42 til" at bounding box center [1130, 279] width 338 height 33
click at [1280, 71] on icon at bounding box center [1286, 70] width 13 height 13
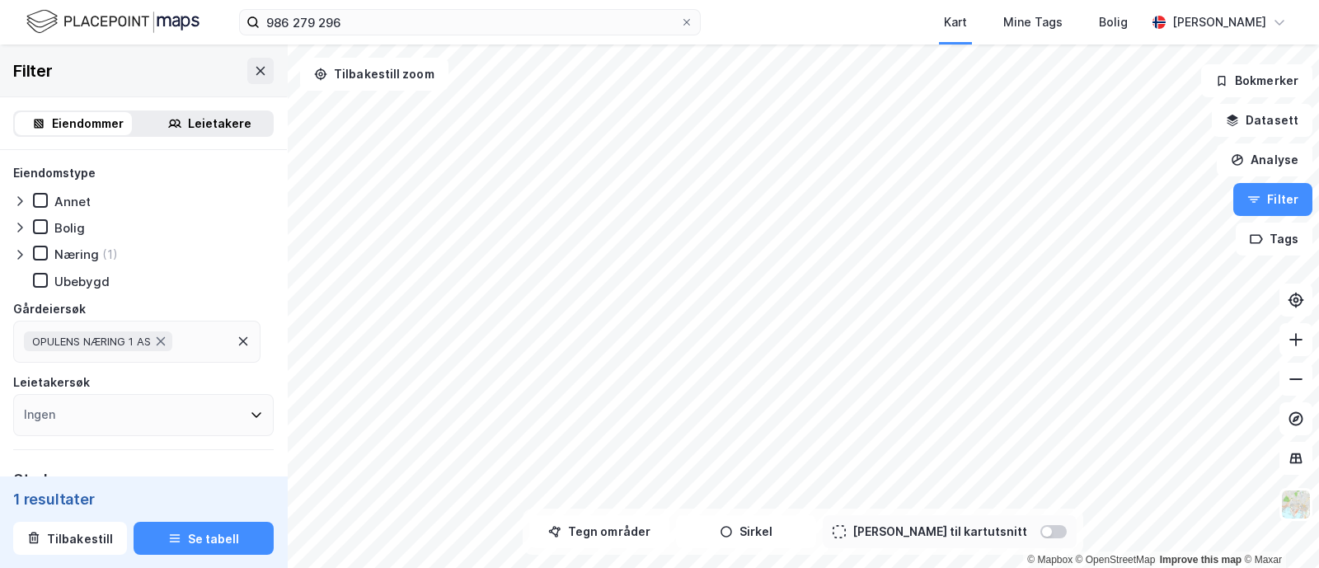
click at [478, 567] on html "986 279 296 Kart Mine Tags Bolig [PERSON_NAME] © Mapbox © OpenStreetMap Improve…" at bounding box center [659, 284] width 1319 height 568
click at [688, 567] on html "986 279 296 Kart Mine Tags Bolig [PERSON_NAME] © Mapbox © OpenStreetMap Improve…" at bounding box center [659, 284] width 1319 height 568
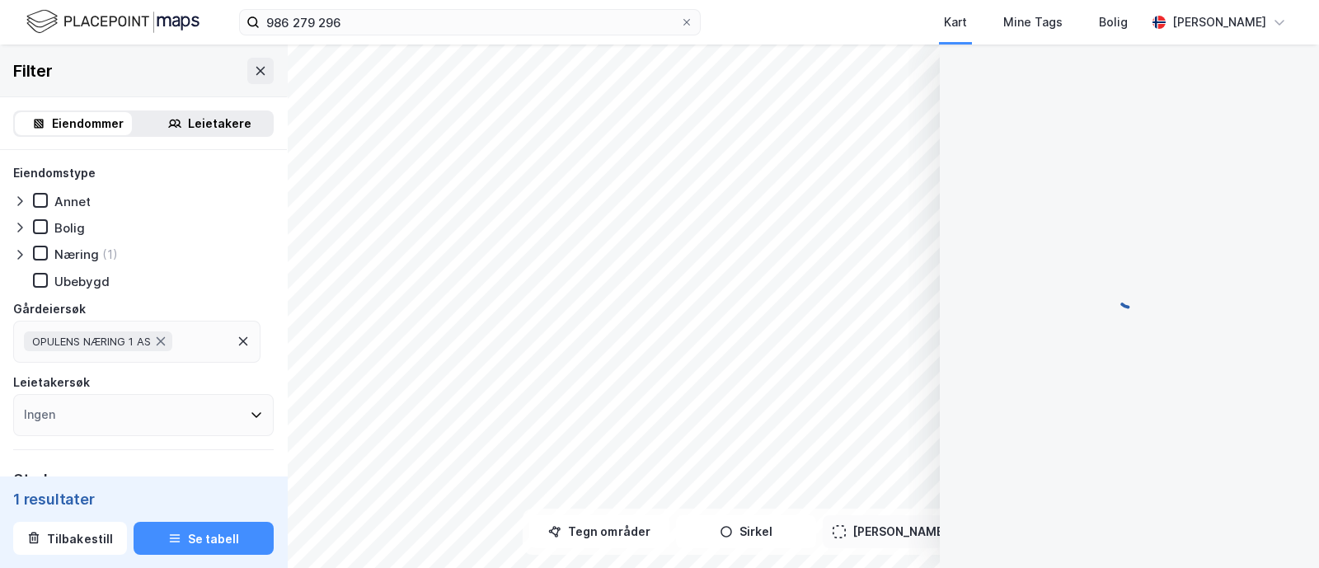
scroll to position [165, 0]
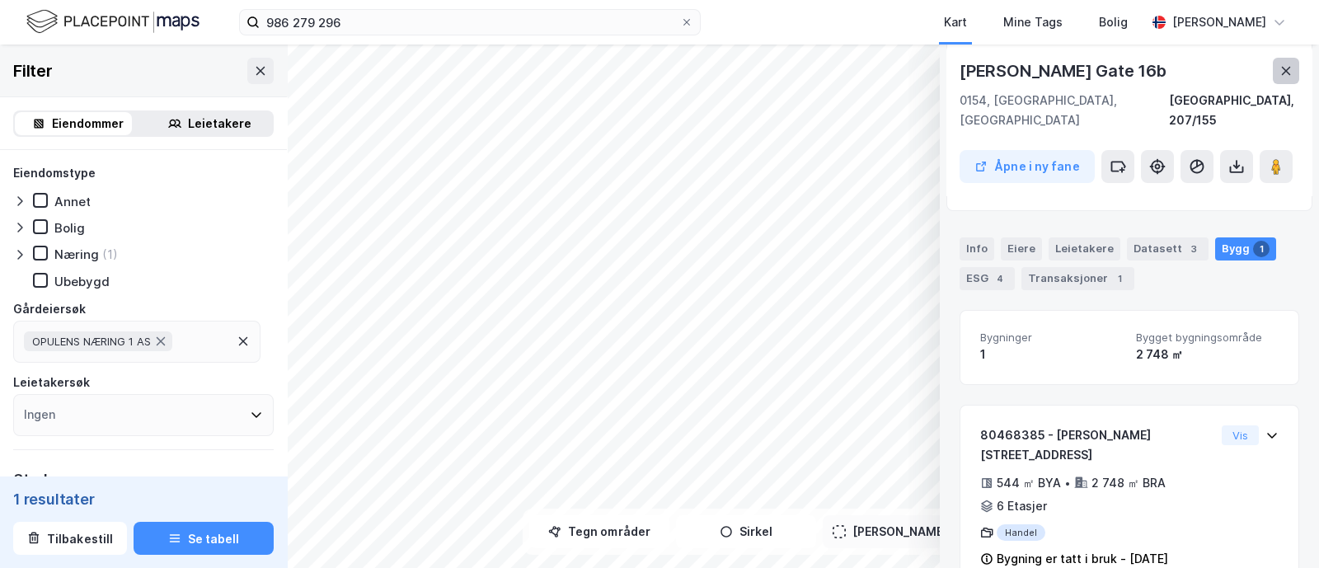
click at [1283, 82] on button at bounding box center [1286, 71] width 26 height 26
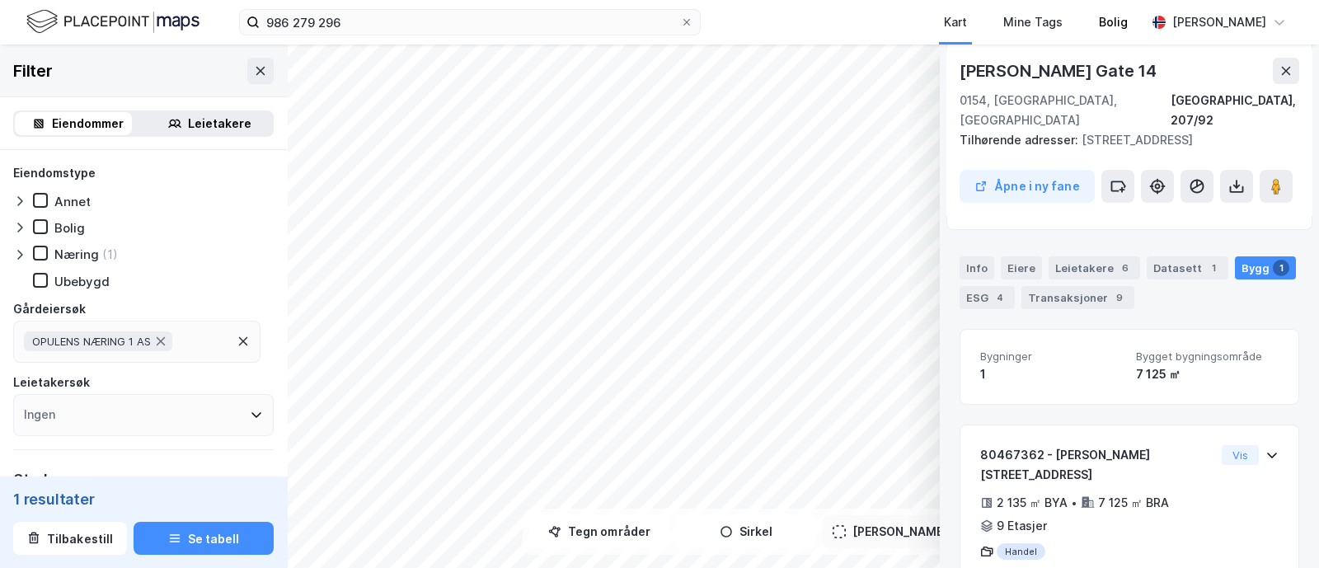
scroll to position [224, 0]
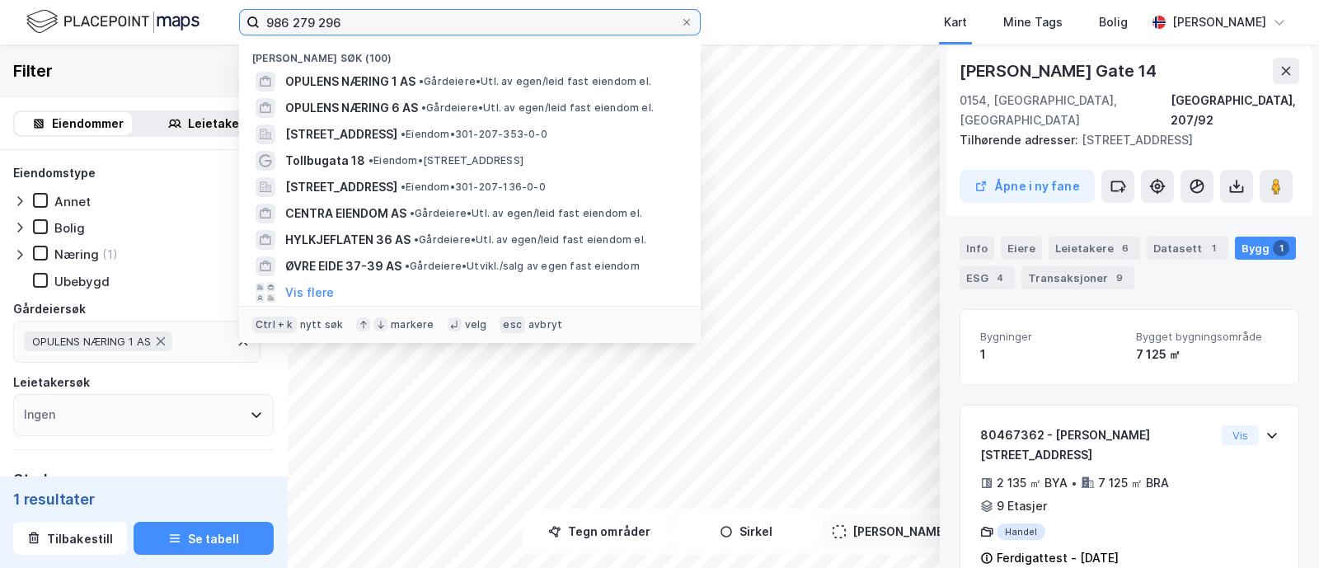
drag, startPoint x: 401, startPoint y: 21, endPoint x: 93, endPoint y: 63, distance: 310.3
click at [93, 63] on div "986 279 296 Nylige søk (100) OPULENS NÆRING 1 AS • Gårdeiere • Utl. av egen/lei…" at bounding box center [659, 284] width 1319 height 568
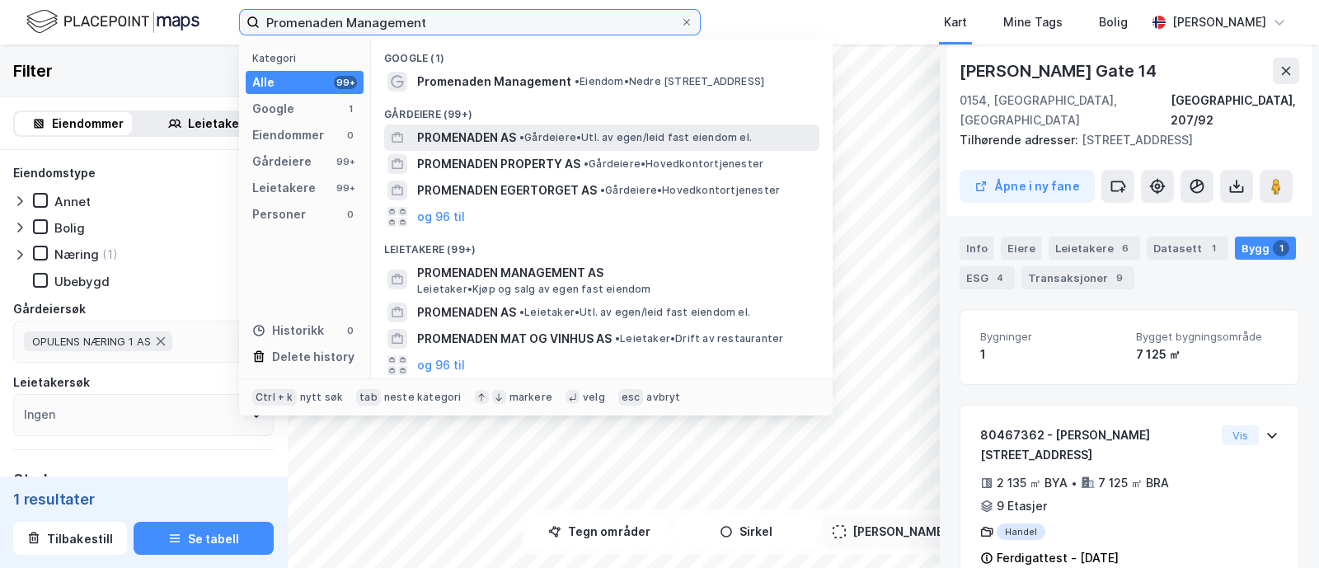
type input "Promenaden Management"
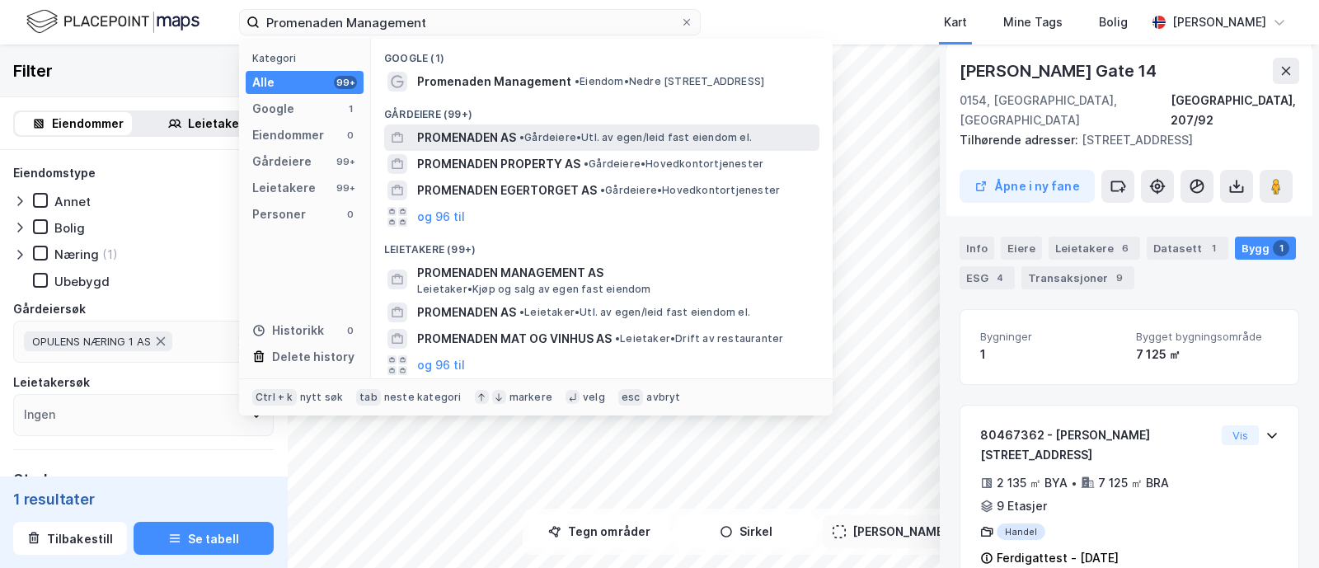
click at [515, 142] on span "PROMENADEN AS" at bounding box center [466, 138] width 99 height 20
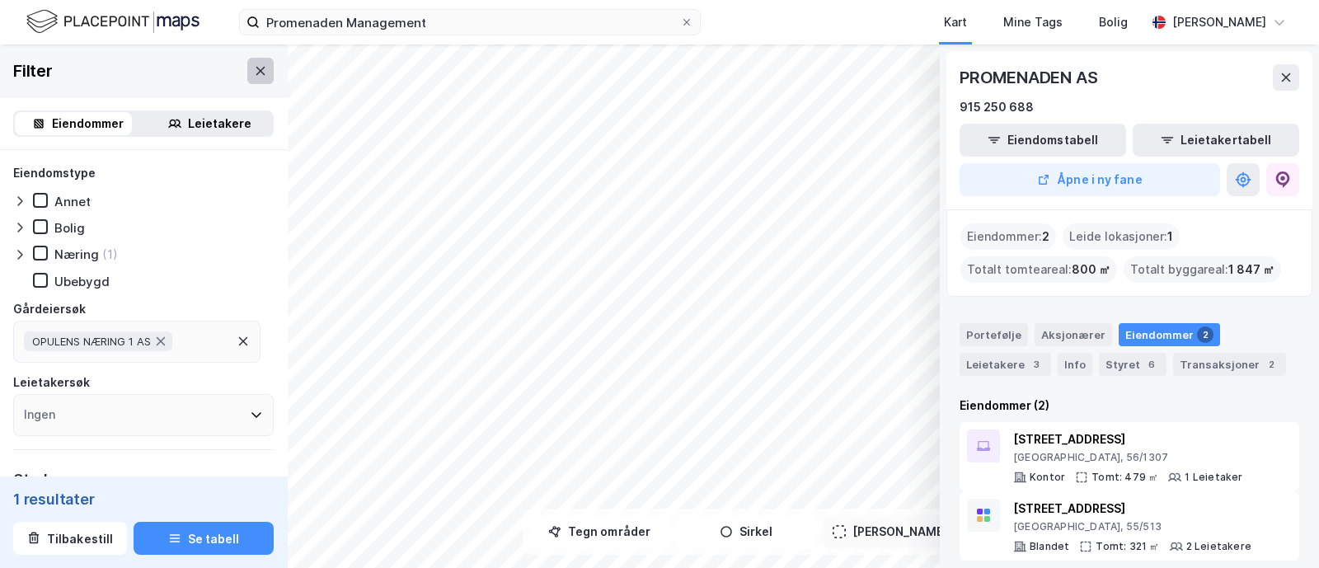
click at [254, 75] on icon at bounding box center [260, 70] width 13 height 13
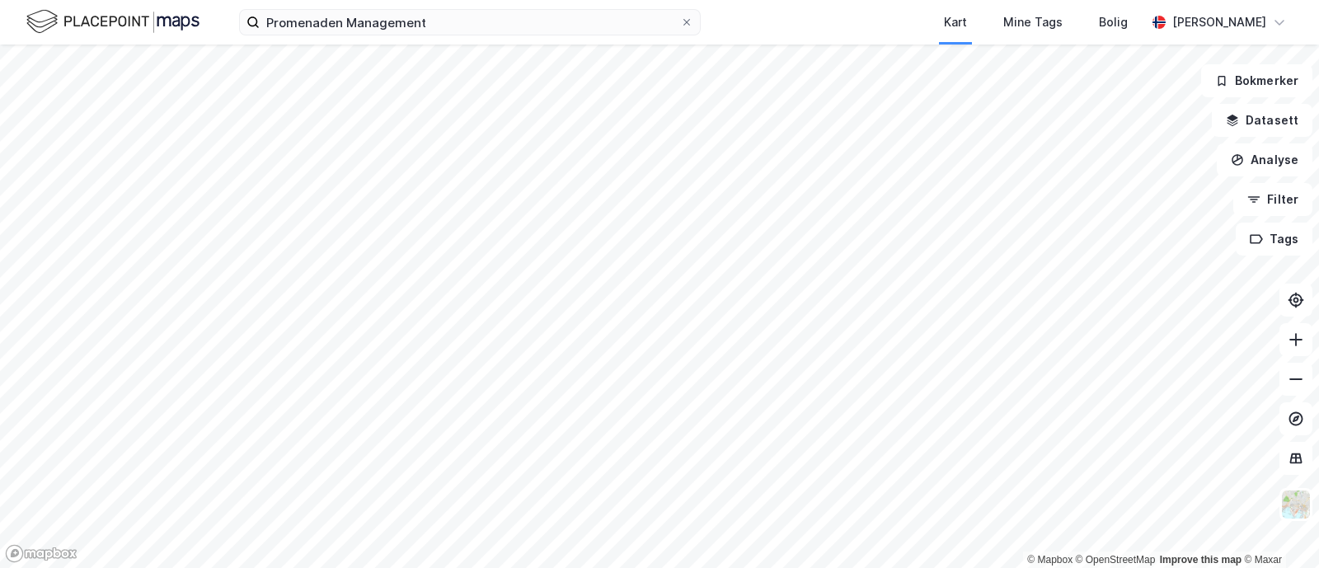
click at [408, 3] on div "Promenaden Management Kart Mine Tags Bolig [PERSON_NAME]" at bounding box center [659, 22] width 1319 height 45
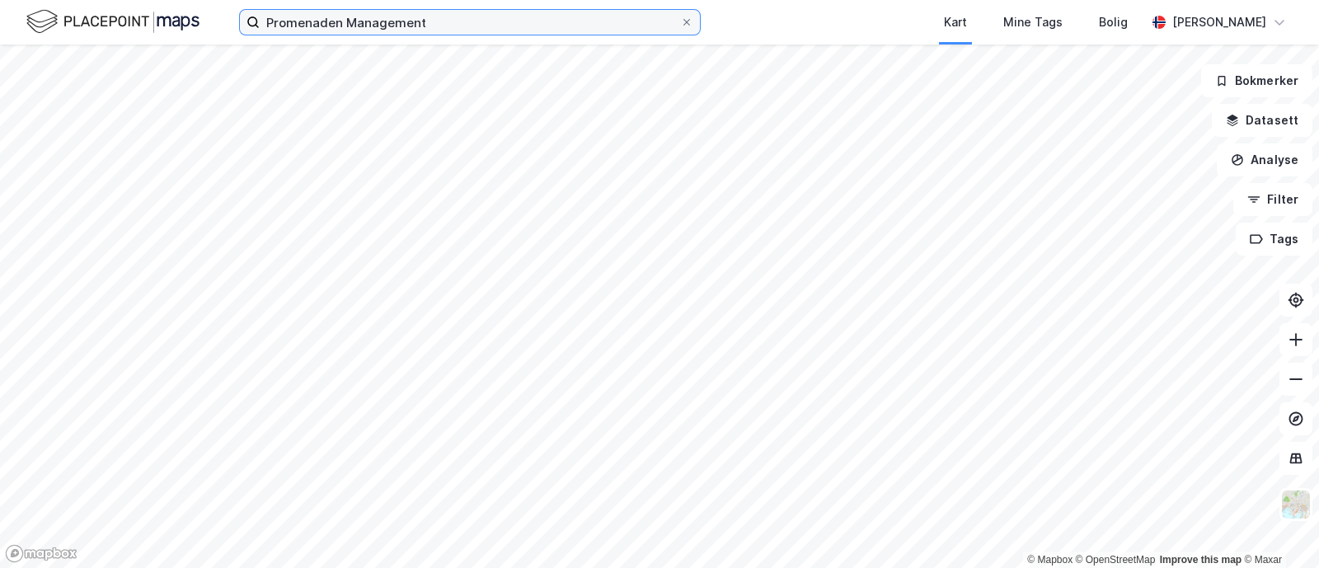
click at [403, 16] on input "Promenaden Management" at bounding box center [470, 22] width 421 height 25
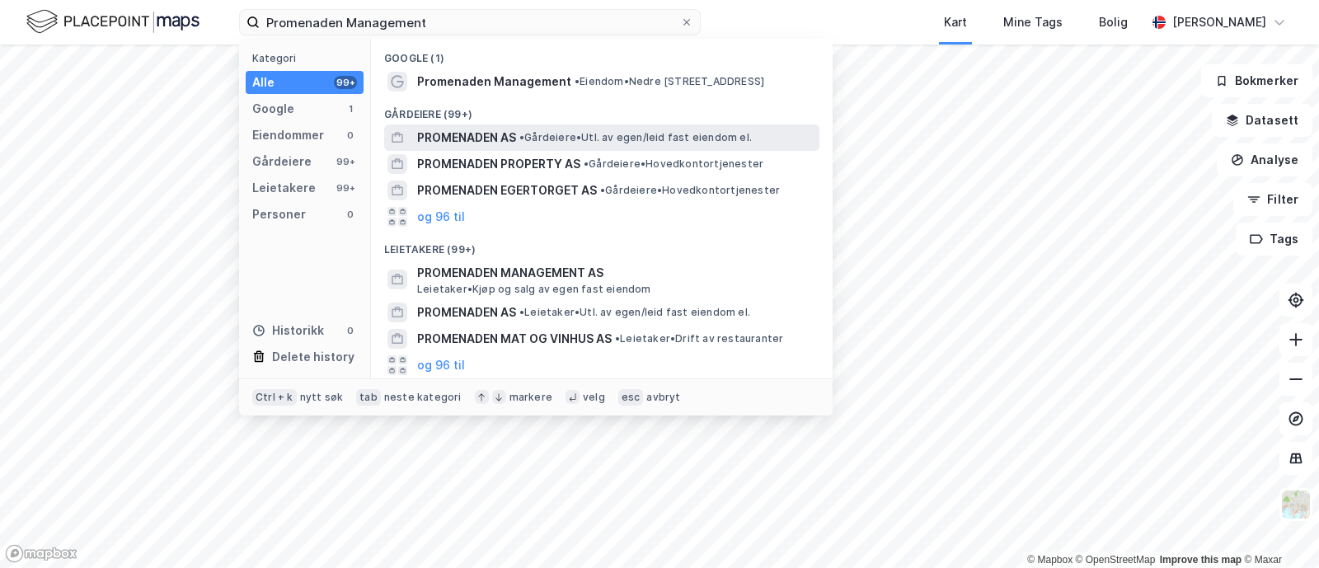
click at [468, 145] on span "PROMENADEN AS" at bounding box center [466, 138] width 99 height 20
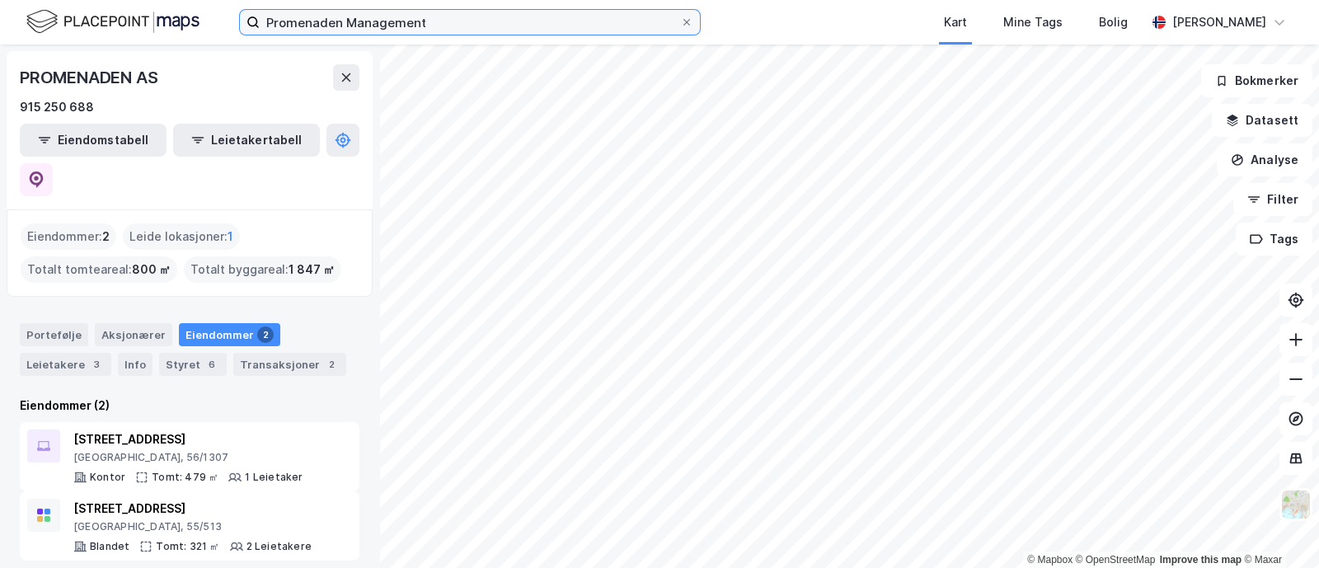
click at [444, 30] on input "Promenaden Management" at bounding box center [470, 22] width 421 height 25
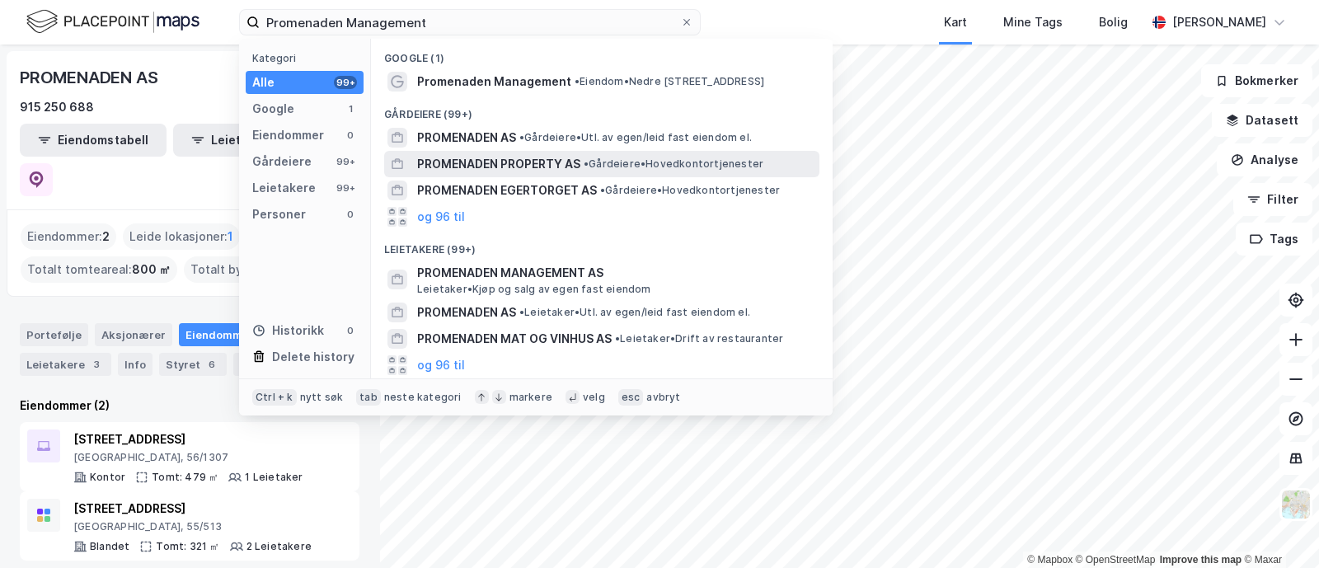
click at [519, 154] on span "PROMENADEN PROPERTY AS" at bounding box center [498, 164] width 163 height 20
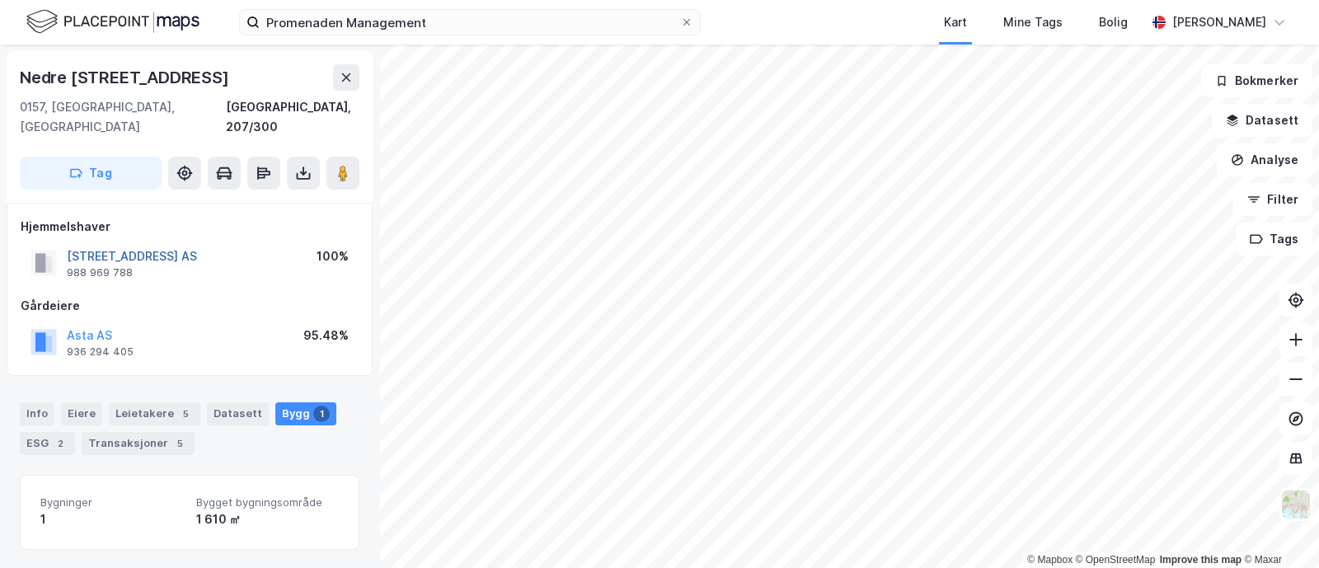
click at [0, 0] on button "[STREET_ADDRESS] AS" at bounding box center [0, 0] width 0 height 0
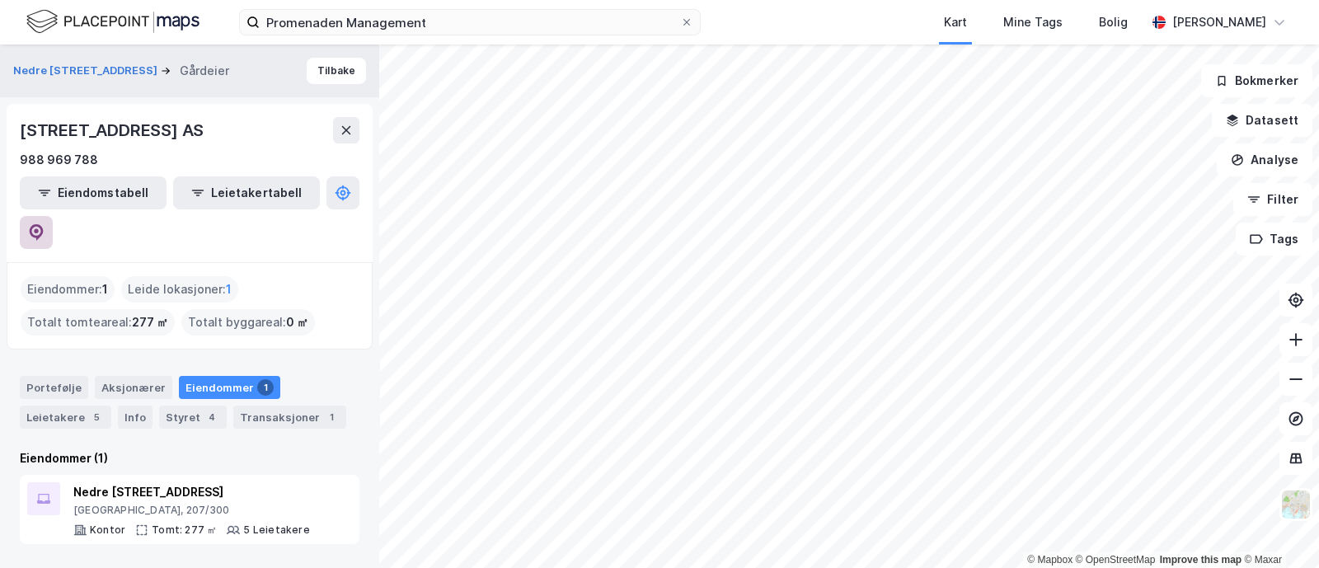
click at [45, 224] on icon at bounding box center [36, 232] width 16 height 16
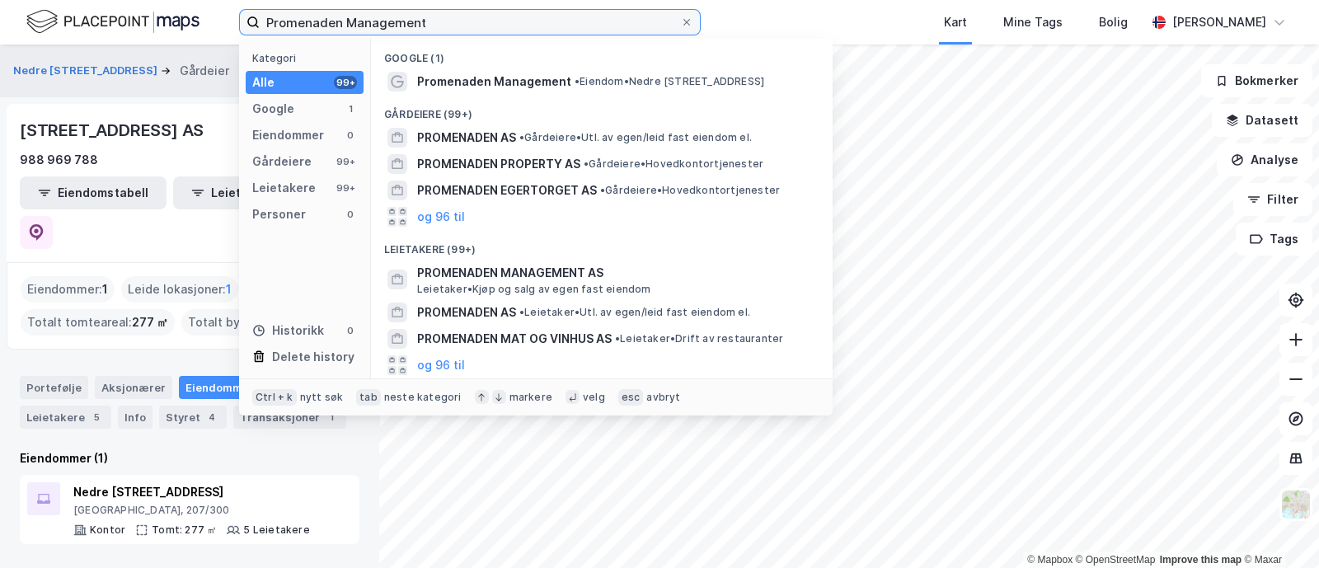
click at [500, 26] on input "Promenaden Management" at bounding box center [470, 22] width 421 height 25
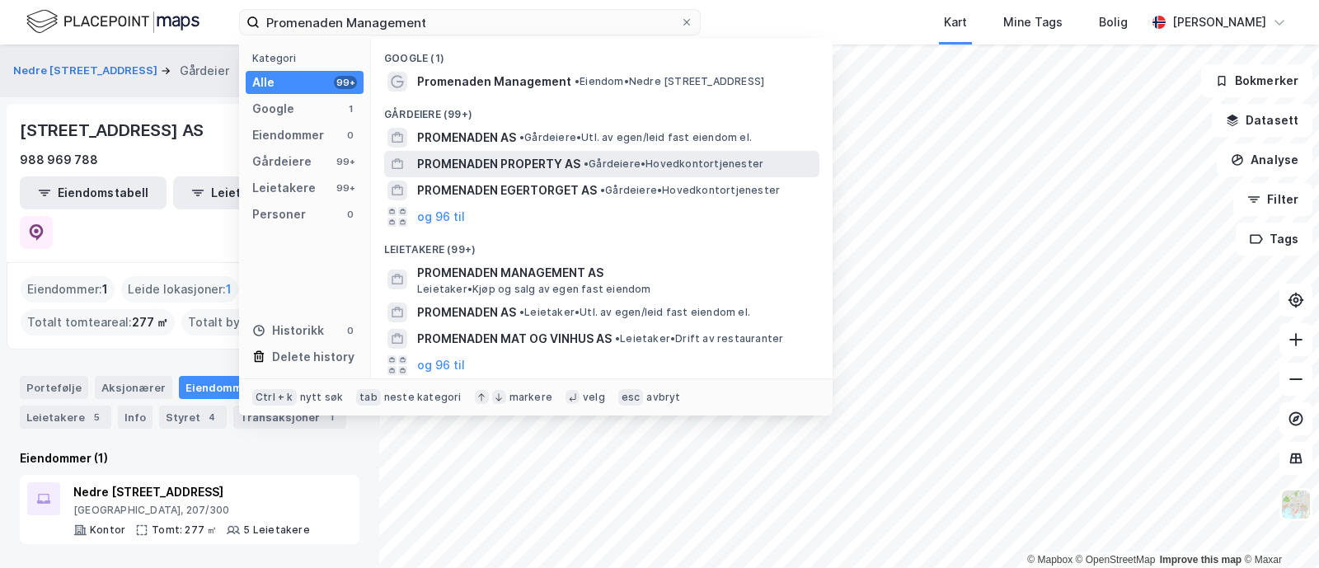
click at [503, 153] on div "PROMENADEN PROPERTY AS • Gårdeiere • Hovedkontortjenester" at bounding box center [601, 164] width 435 height 26
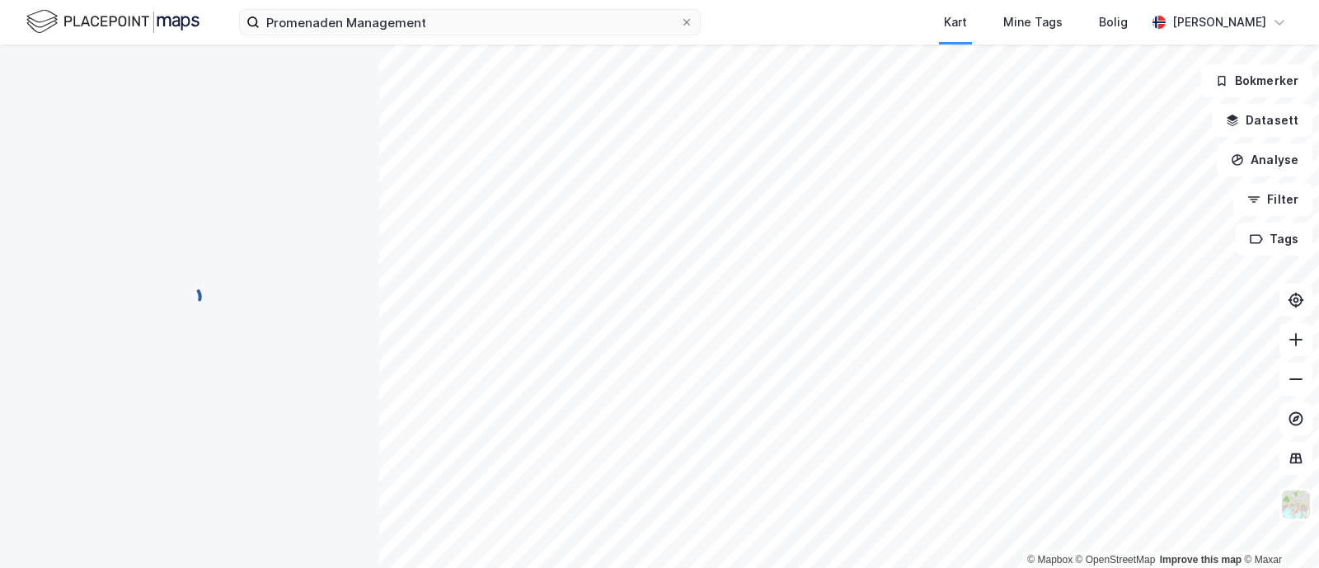
scroll to position [39, 0]
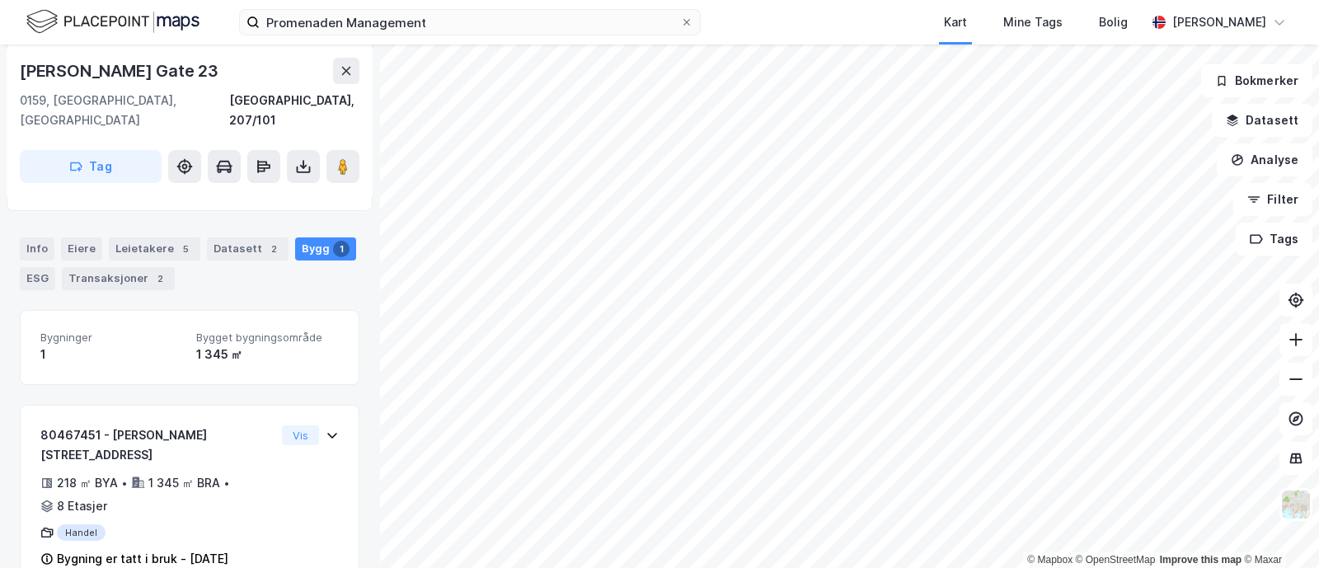
scroll to position [165, 0]
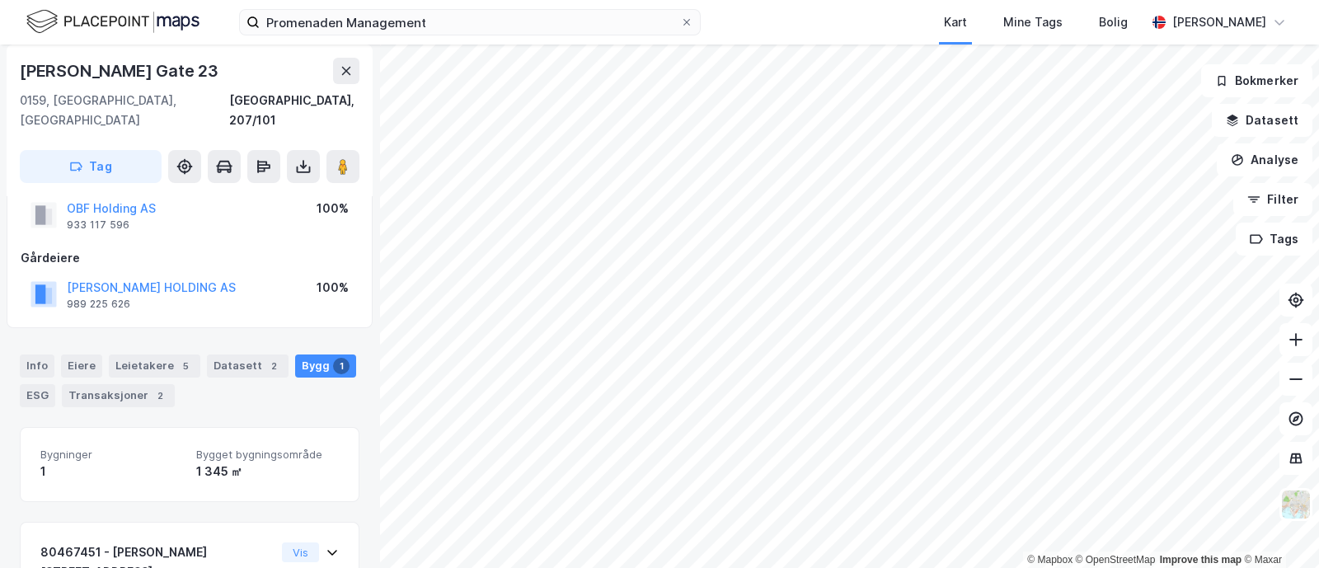
scroll to position [165, 0]
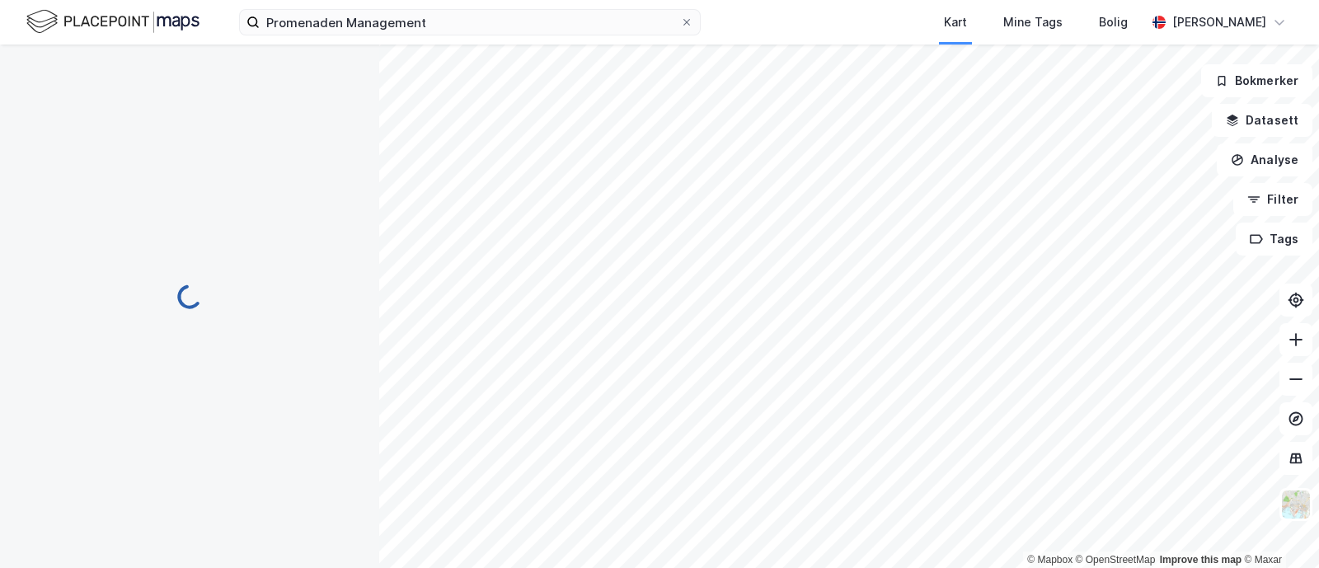
scroll to position [165, 0]
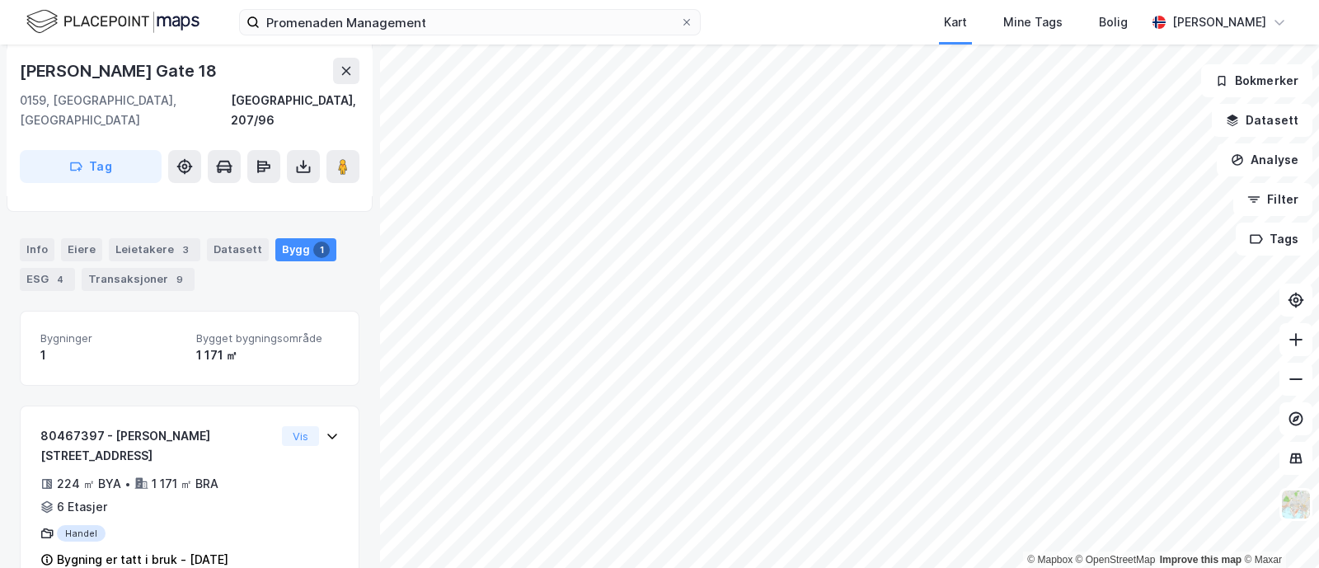
scroll to position [165, 0]
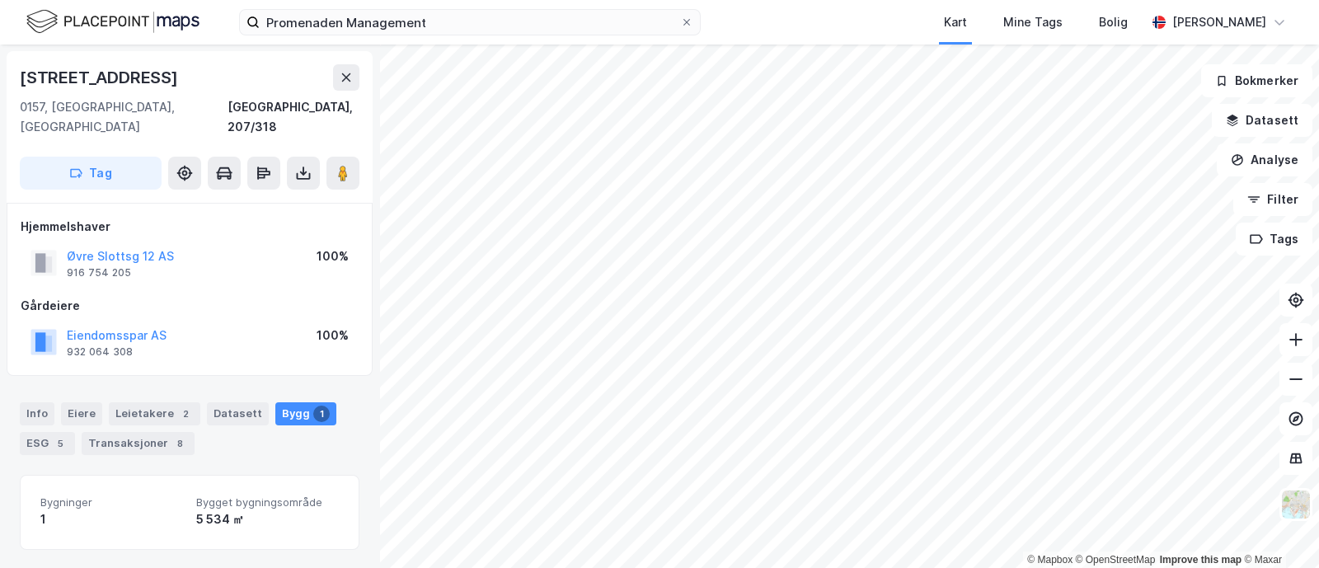
scroll to position [45, 0]
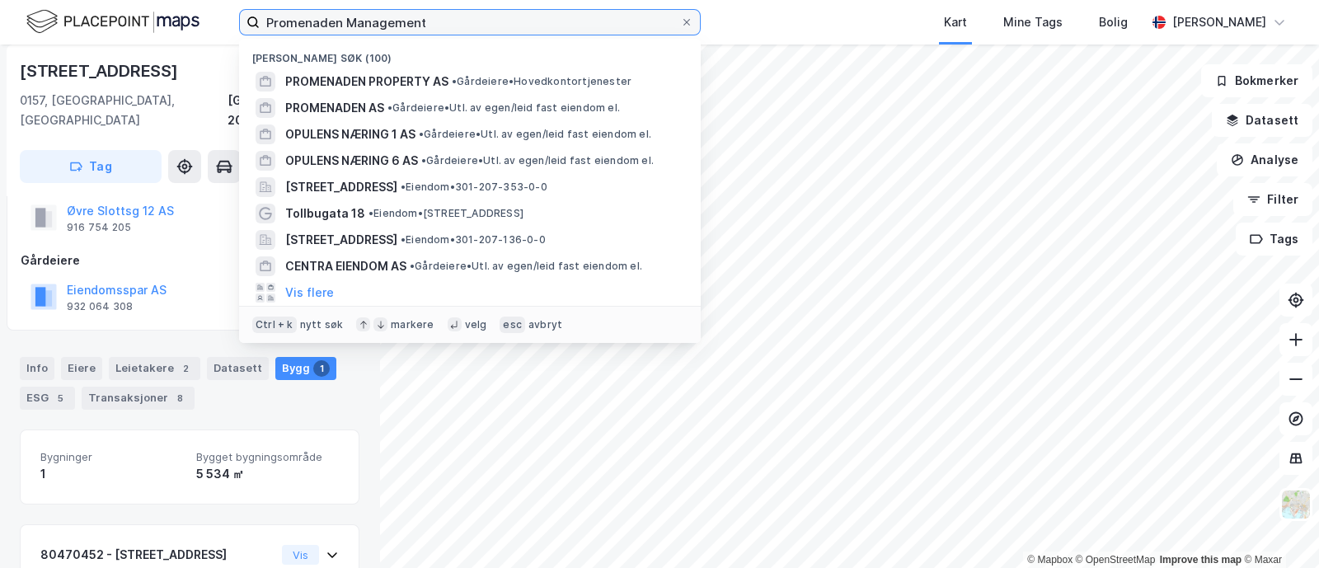
click at [458, 15] on input "Promenaden Management" at bounding box center [470, 22] width 421 height 25
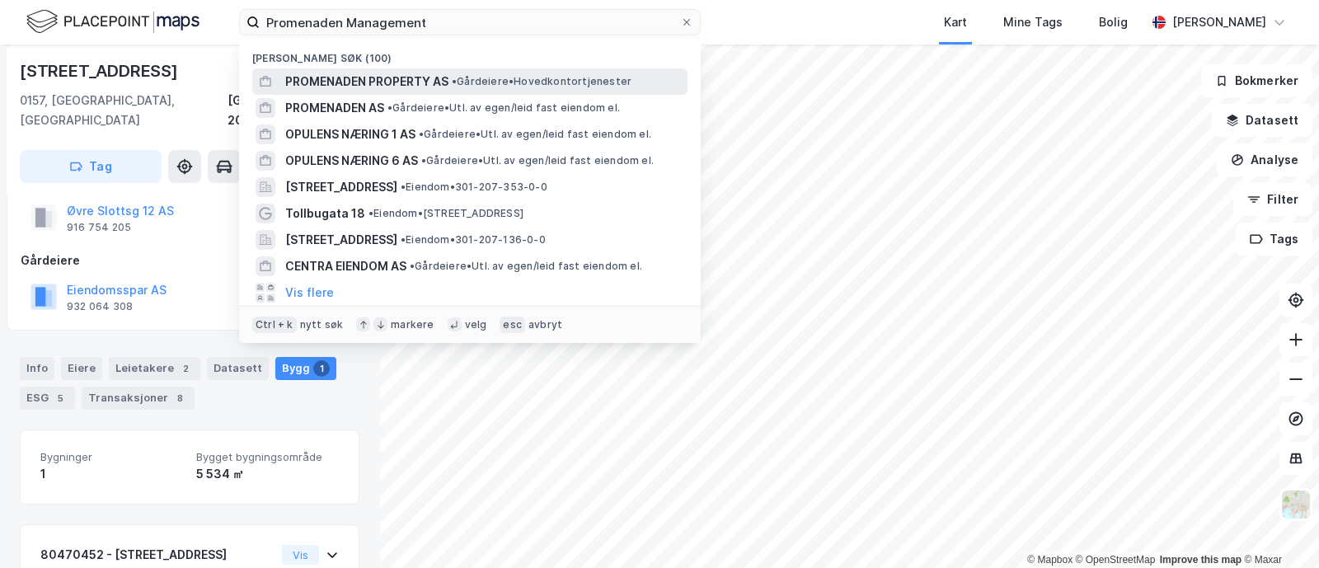
click at [415, 91] on span "PROMENADEN PROPERTY AS" at bounding box center [366, 82] width 163 height 20
